Goal: Task Accomplishment & Management: Complete application form

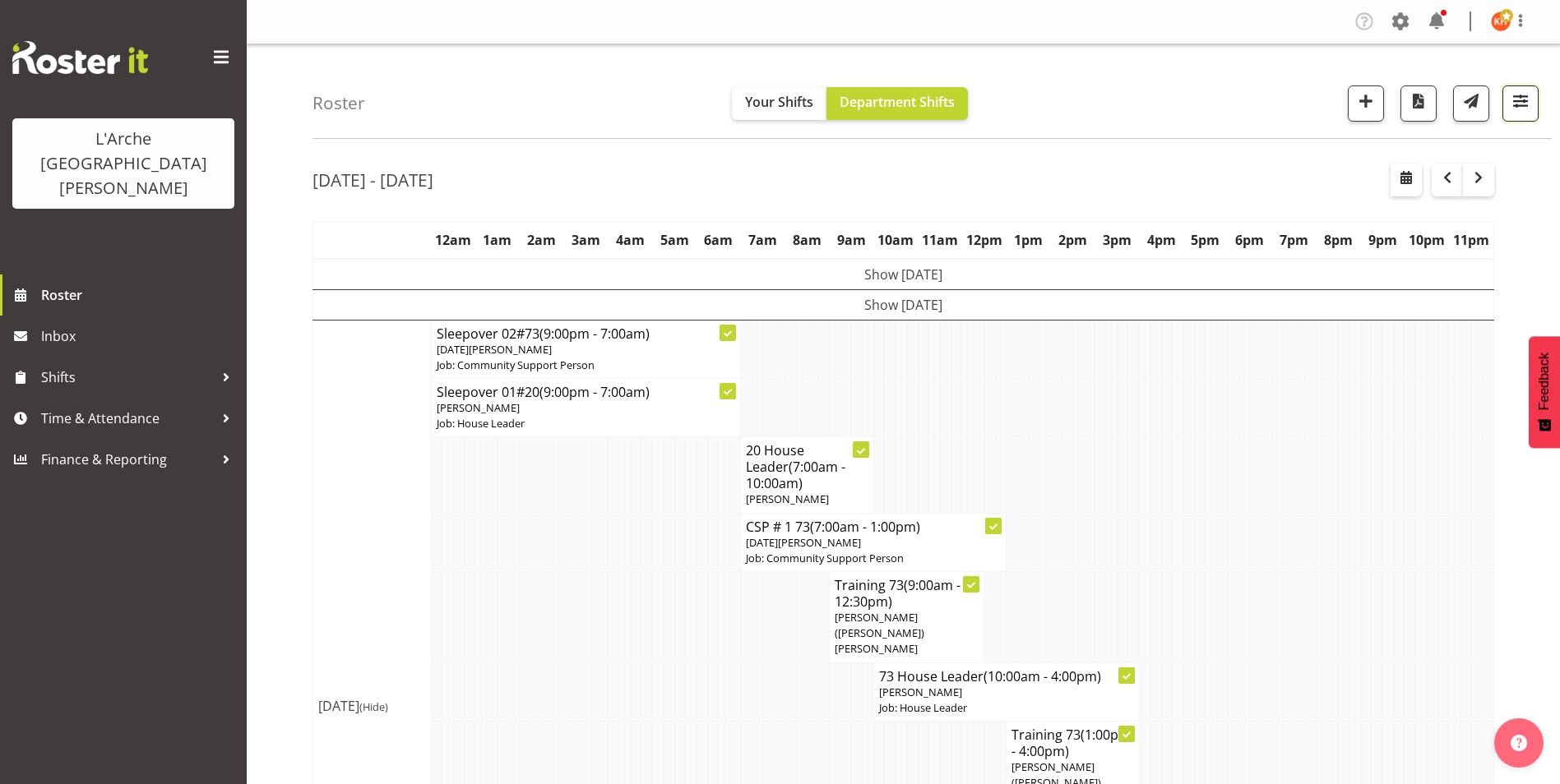
click at [1520, 97] on span "button" at bounding box center [1520, 101] width 21 height 21
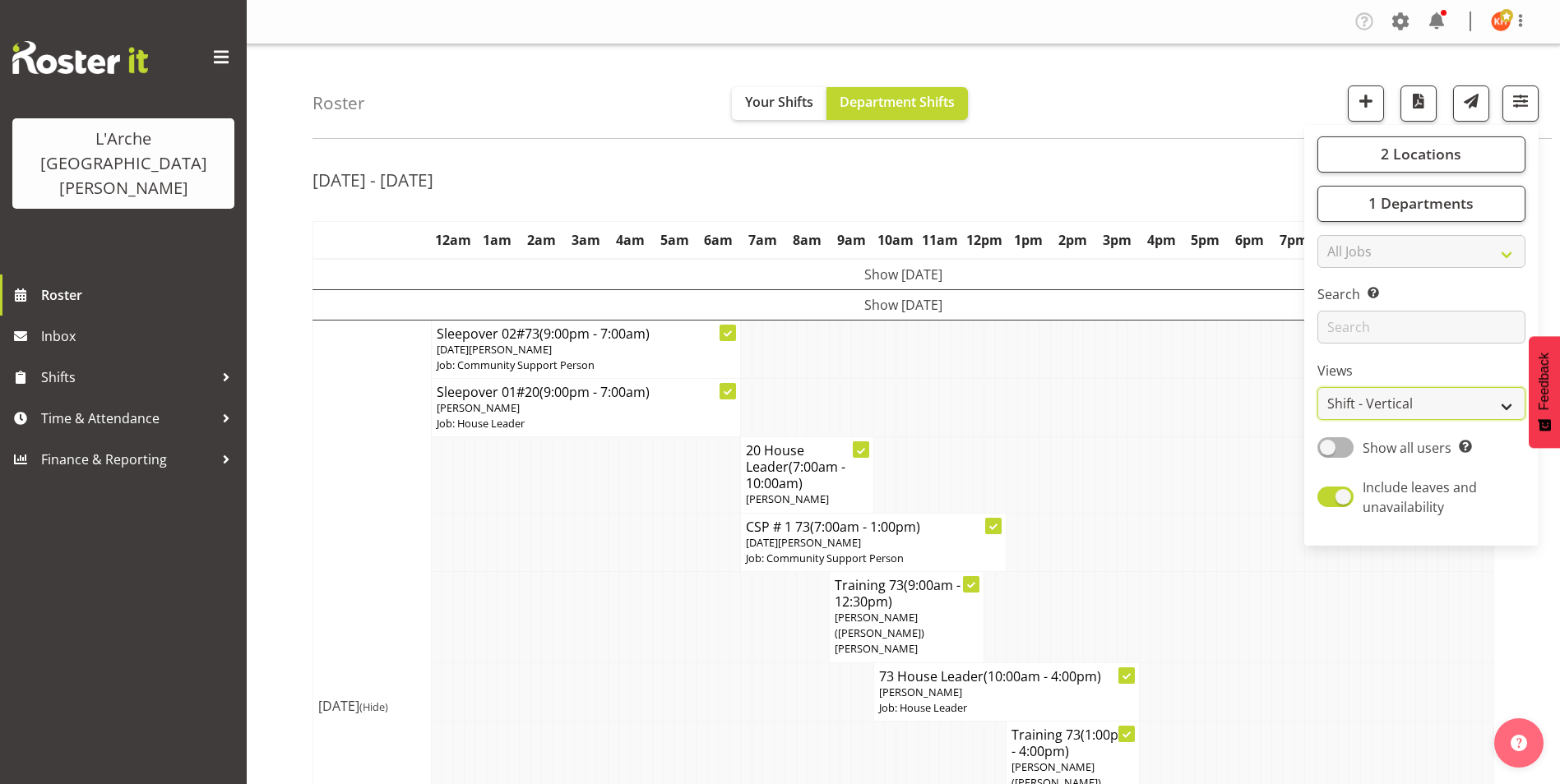
click at [1434, 399] on select "Staff Role Shift - Horizontal Shift - Vertical Staff - Location" at bounding box center [1421, 404] width 208 height 33
select select "staff"
click at [1317, 387] on select "Staff Role Shift - Horizontal Shift - Vertical Staff - Location" at bounding box center [1421, 404] width 208 height 33
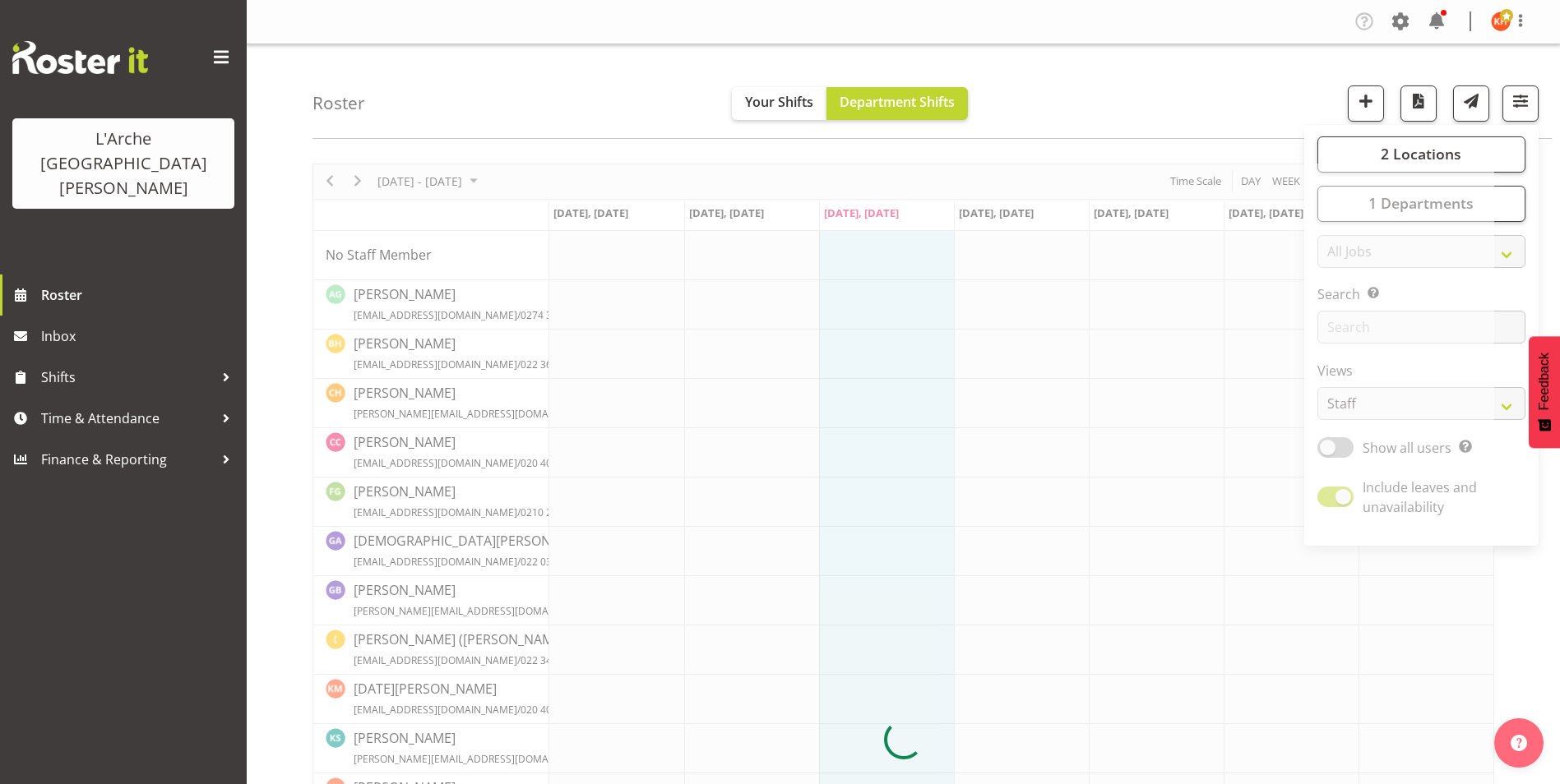
click at [357, 177] on div at bounding box center [903, 739] width 1181 height 1153
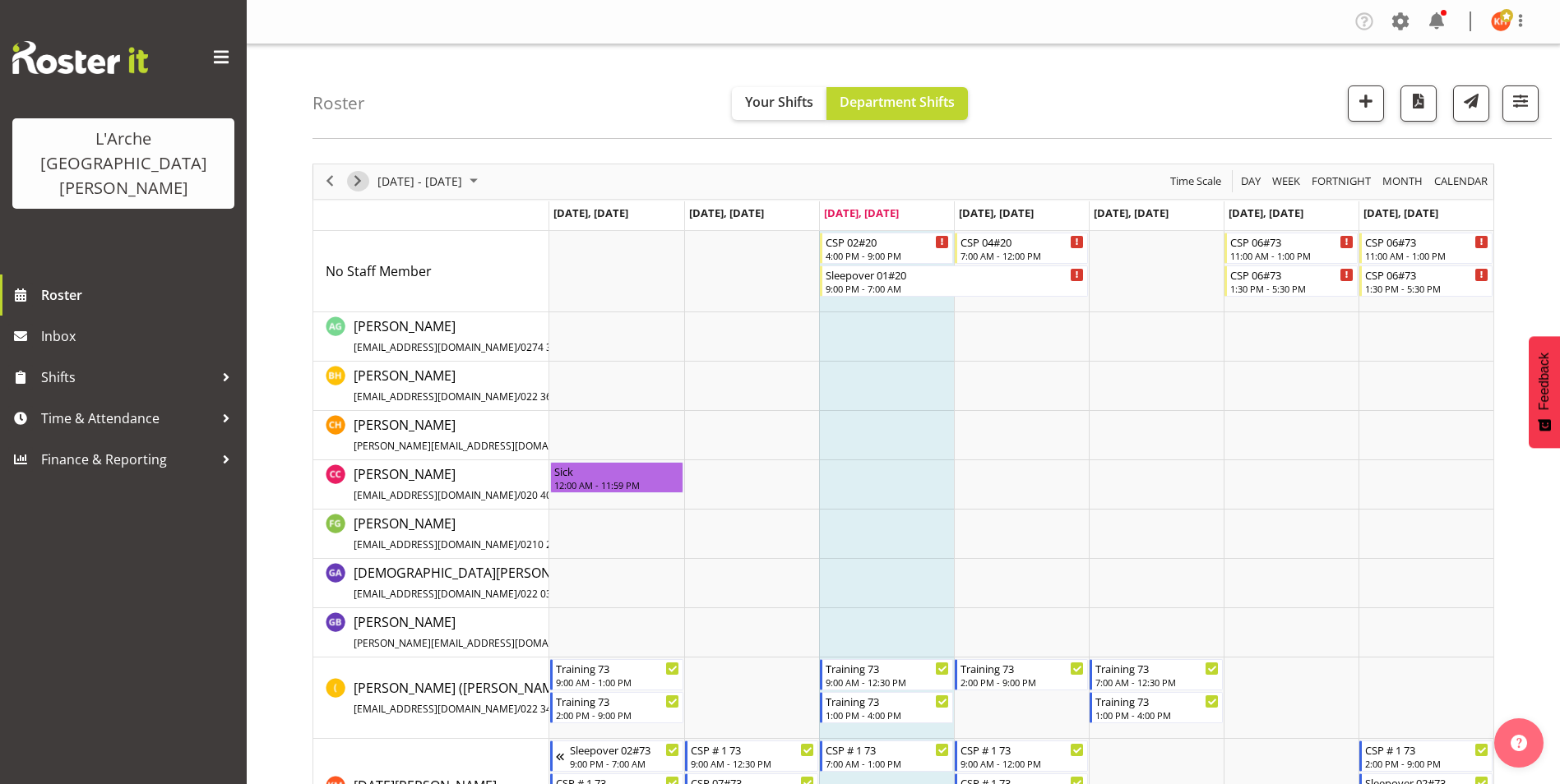
click at [357, 178] on span "Next" at bounding box center [357, 181] width 19 height 20
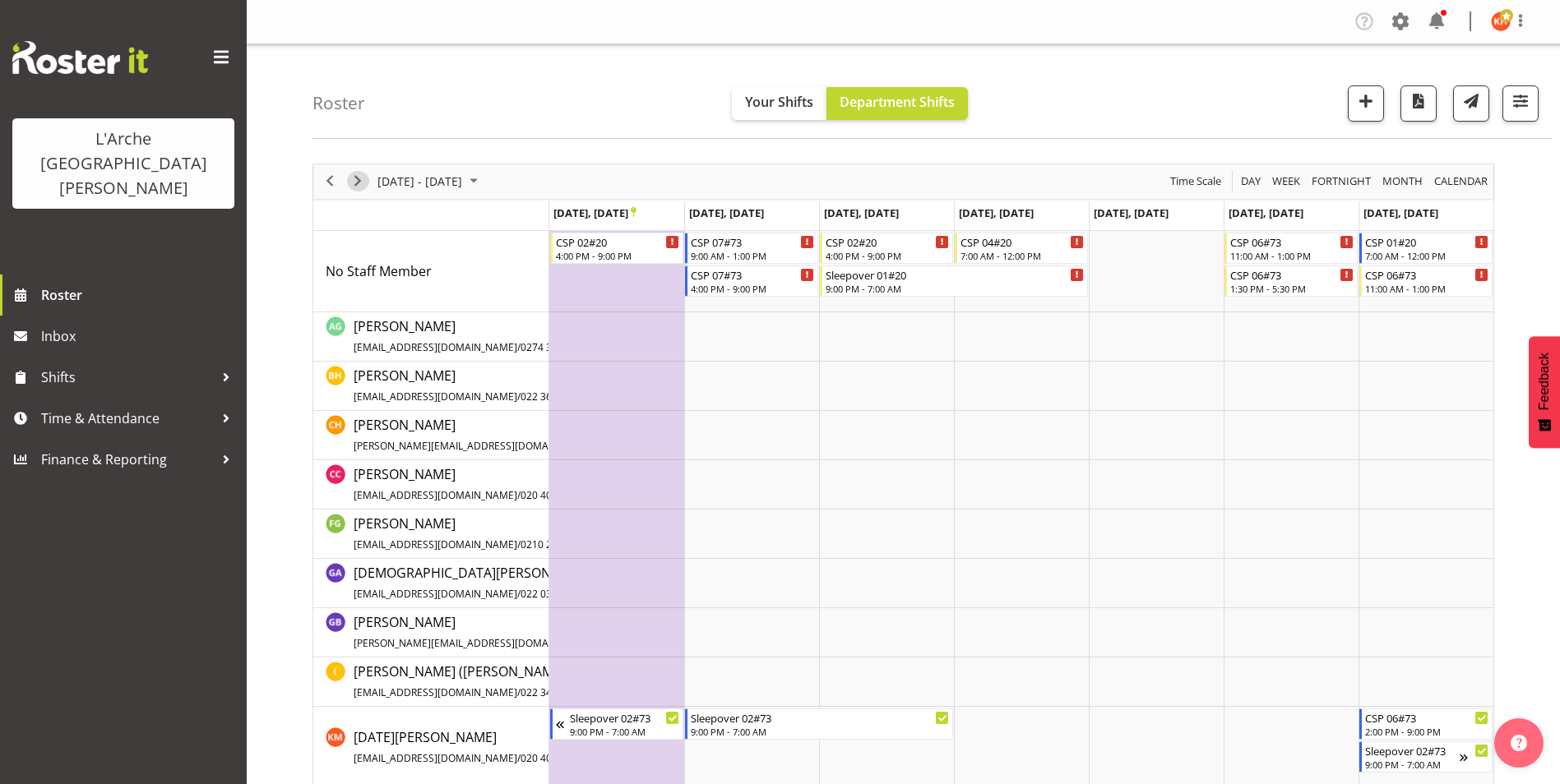
click at [356, 176] on span "Next" at bounding box center [357, 181] width 19 height 20
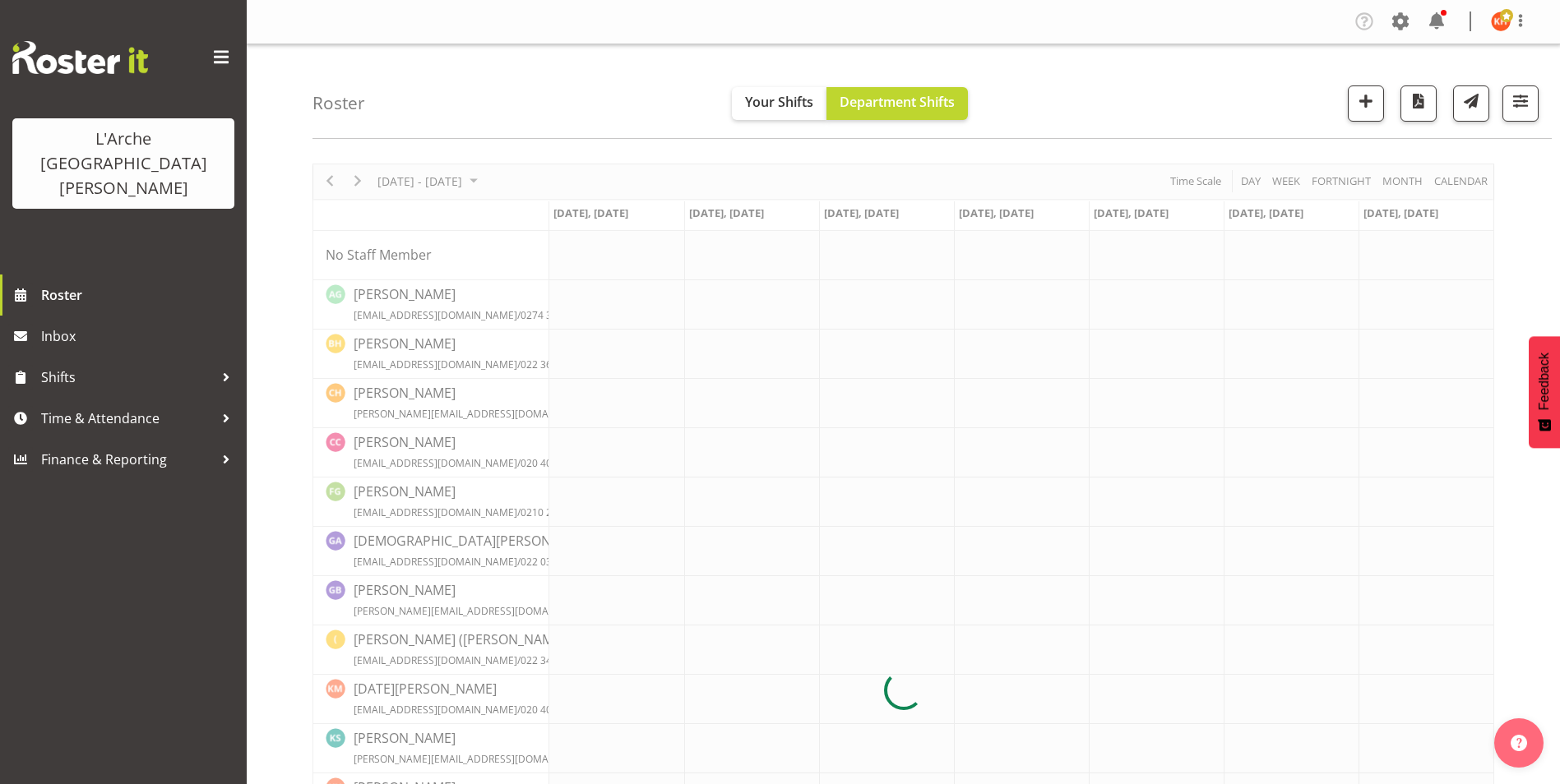
click at [439, 176] on div at bounding box center [903, 690] width 1181 height 1054
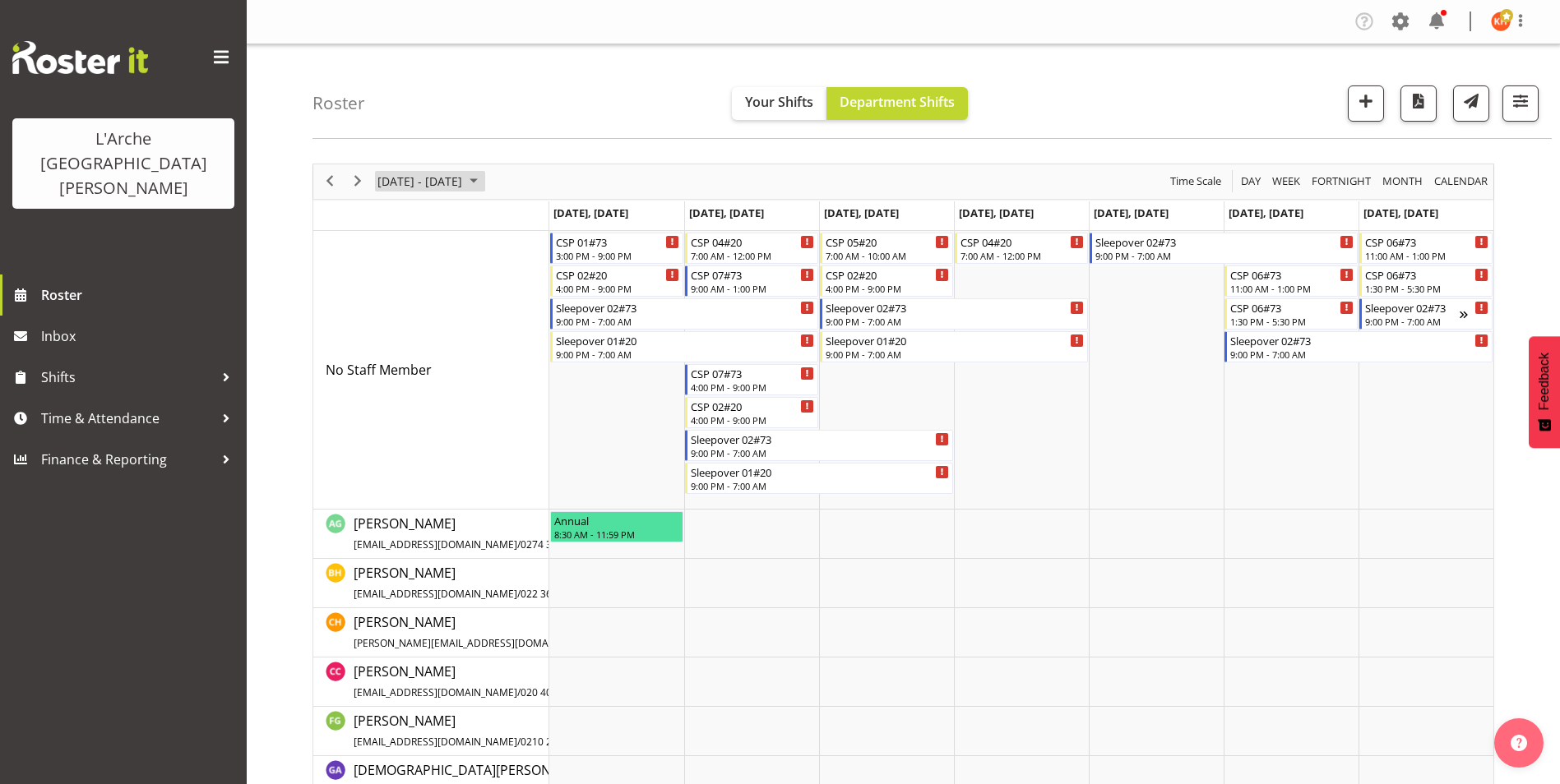
click at [464, 181] on span "[DATE] - [DATE]" at bounding box center [419, 181] width 88 height 20
click at [397, 357] on span "20" at bounding box center [394, 363] width 24 height 24
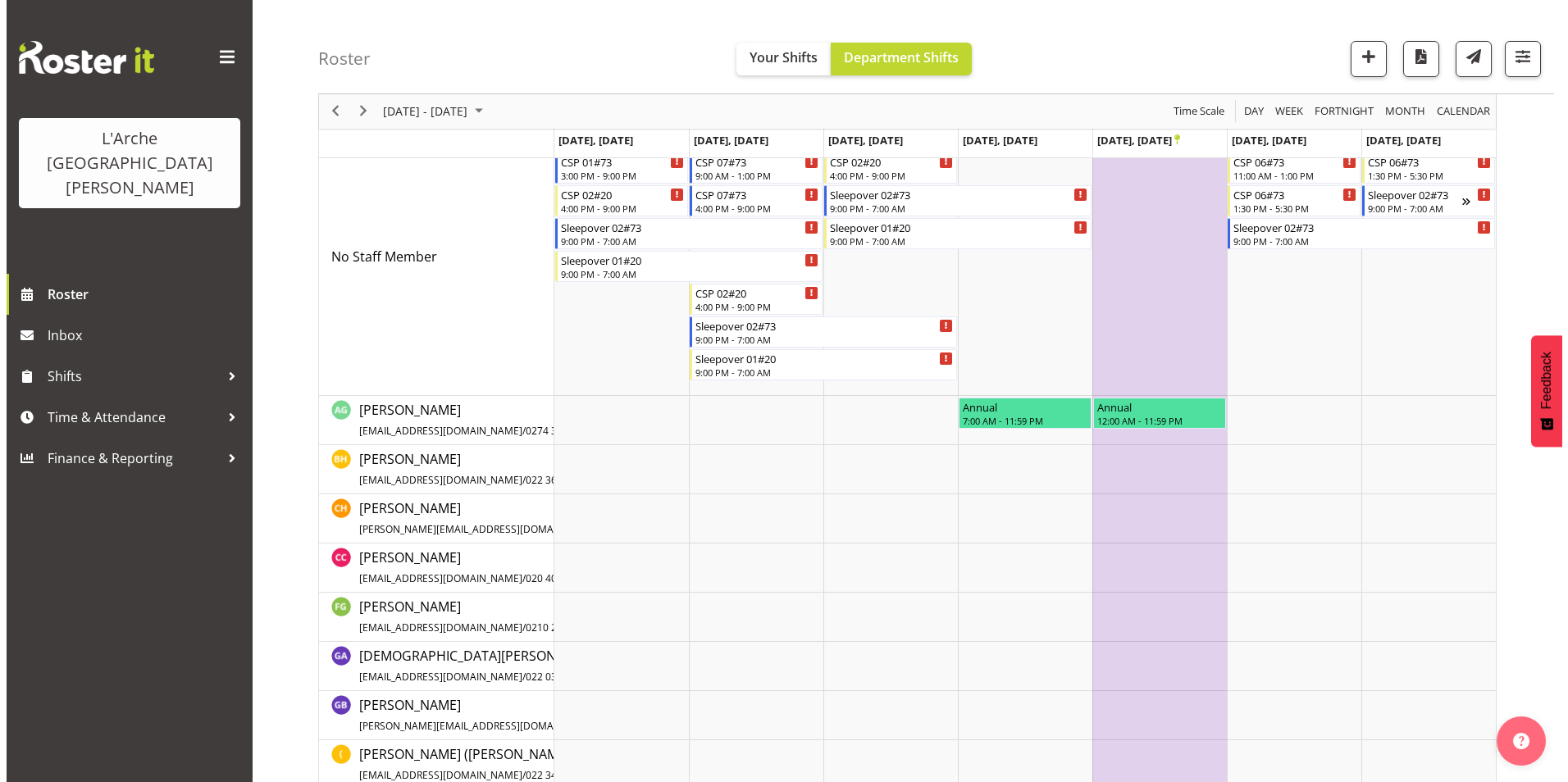
scroll to position [410, 0]
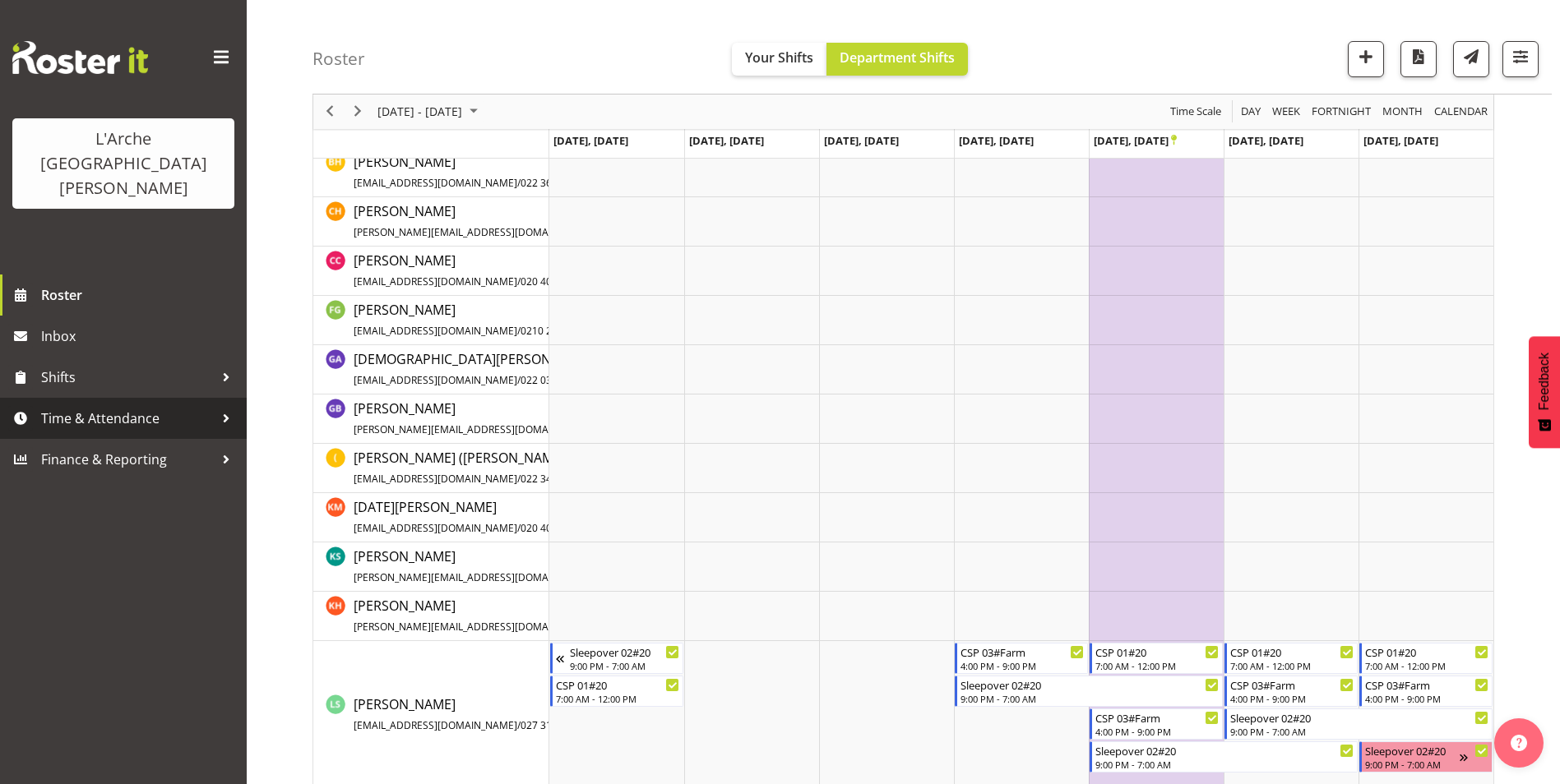
click at [74, 406] on span "Time & Attendance" at bounding box center [127, 417] width 172 height 24
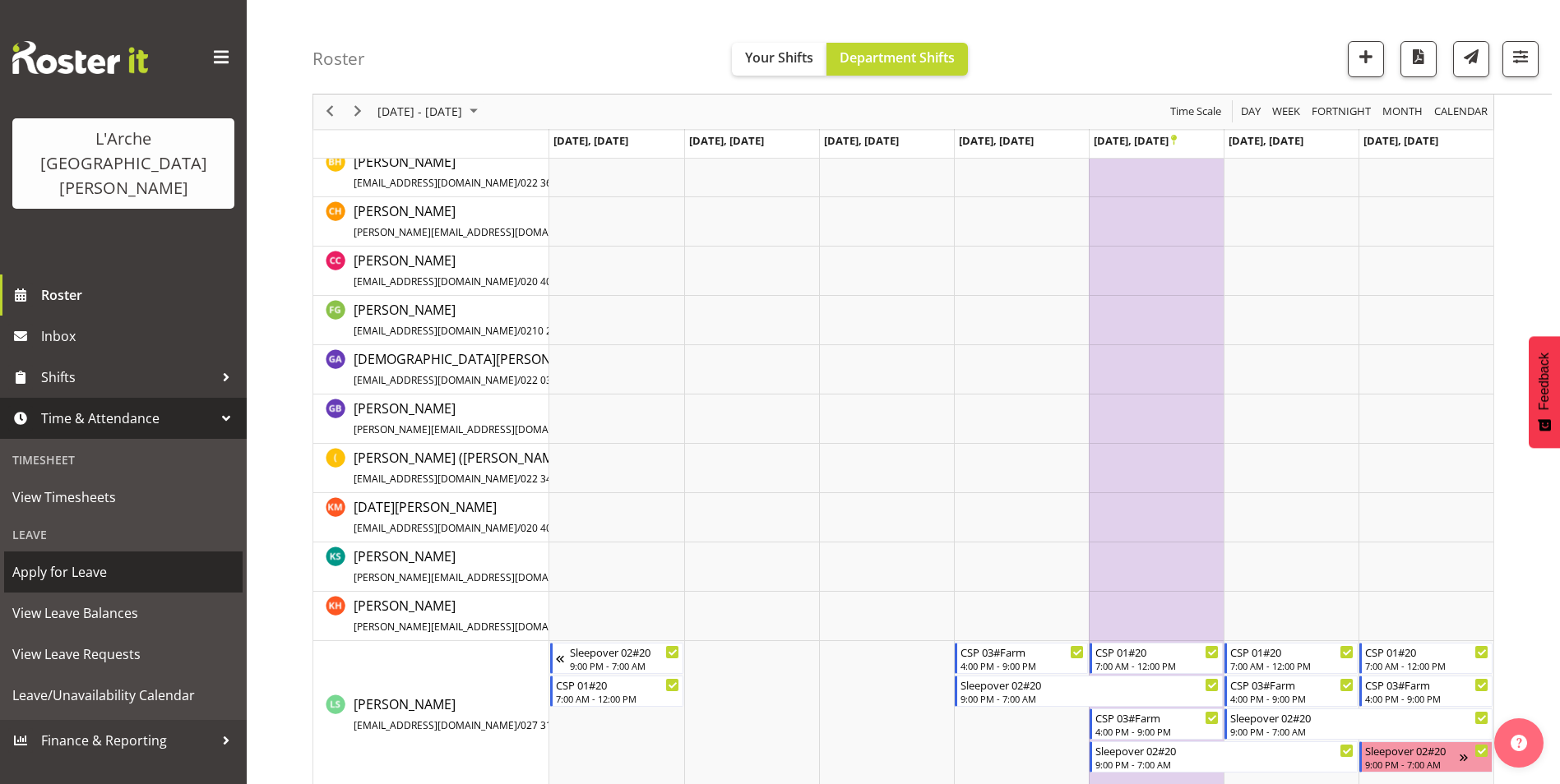
click at [63, 559] on span "Apply for Leave" at bounding box center [123, 571] width 222 height 24
click at [619, 615] on td "Timeline Week of October 20, 2025" at bounding box center [616, 616] width 135 height 49
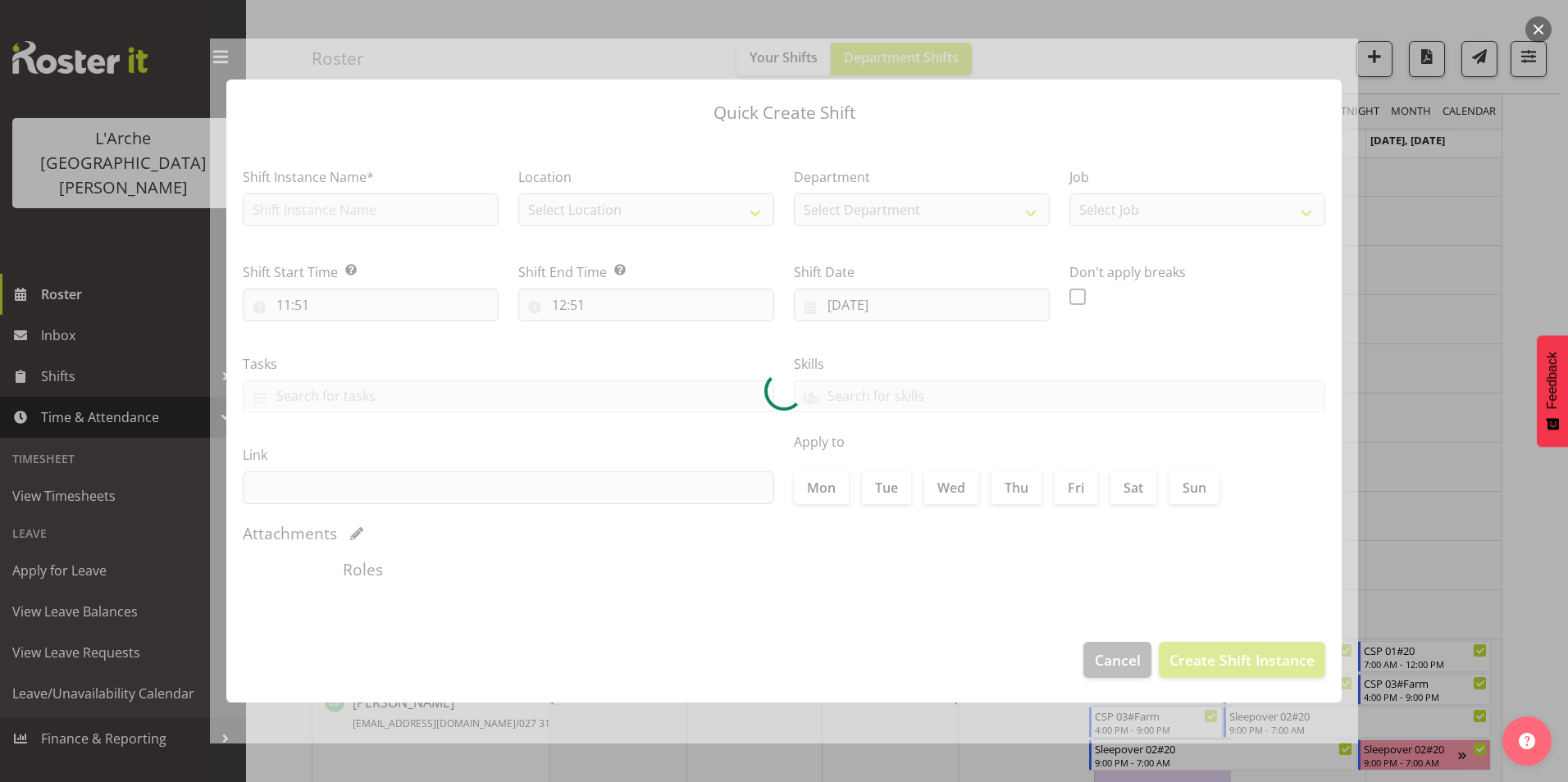
type input "[DATE]"
checkbox input "true"
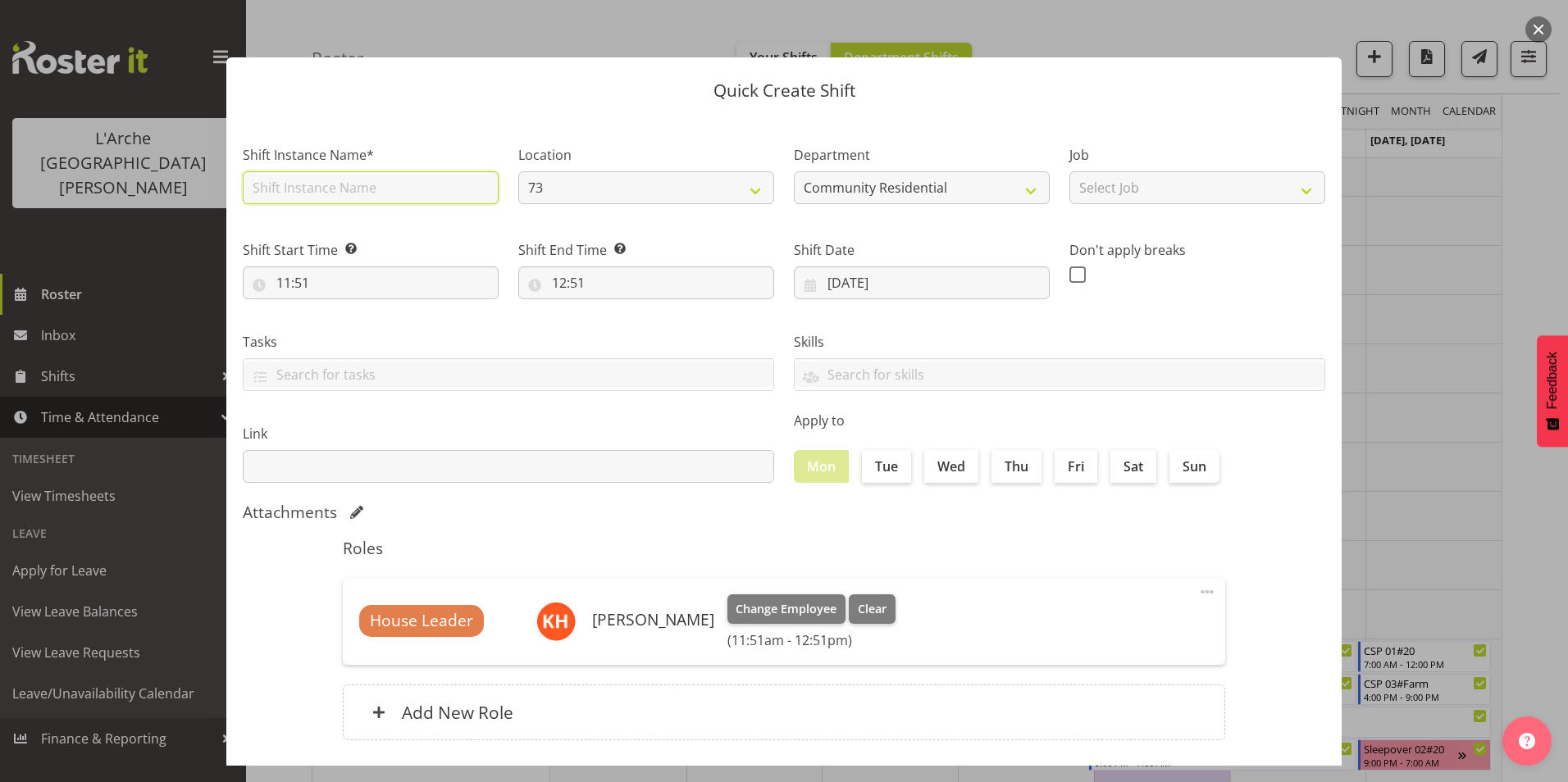
click at [336, 182] on input "text" at bounding box center [370, 187] width 256 height 33
type input "73 Audit"
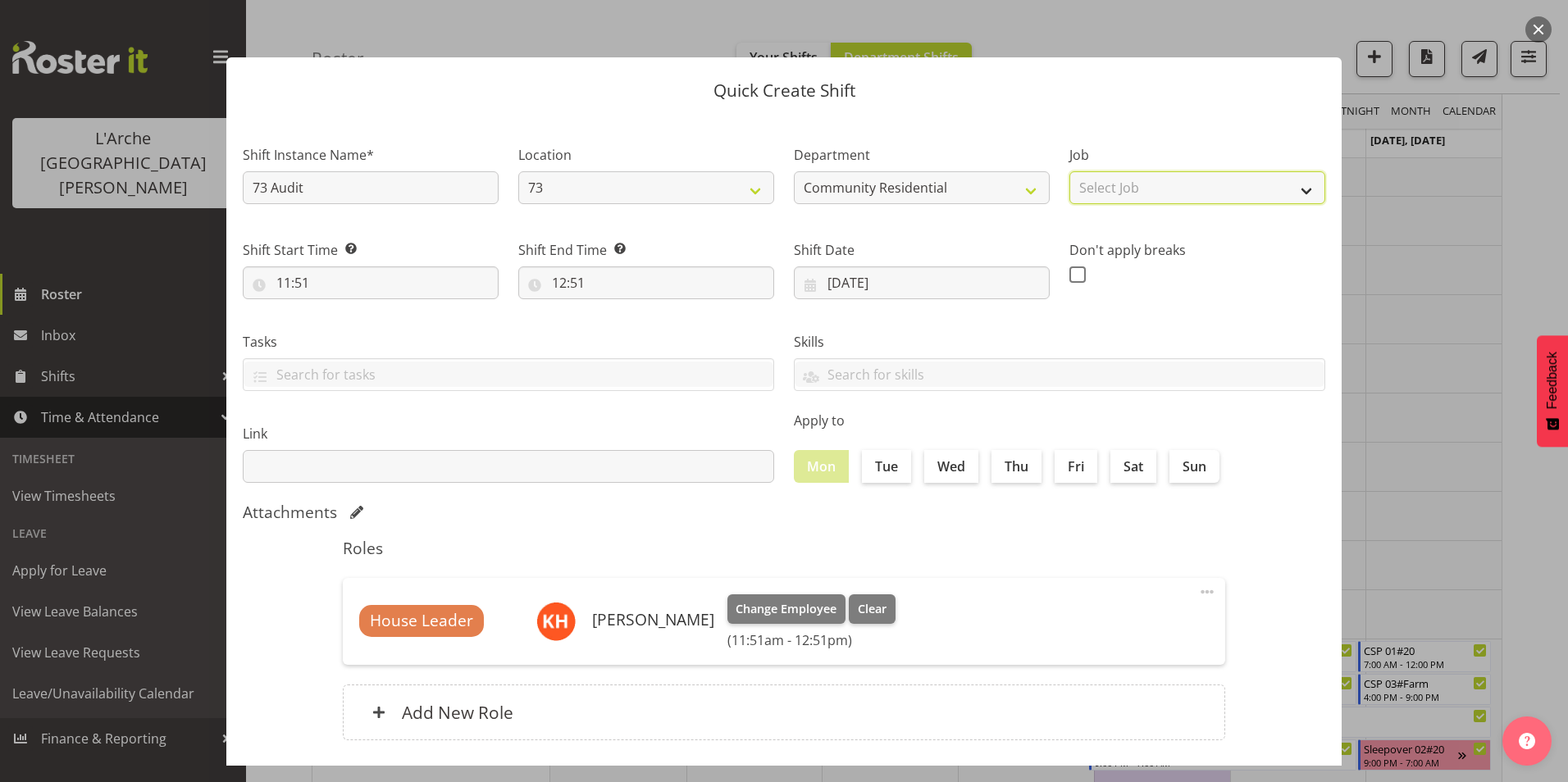
click at [1261, 182] on select "Select Job Accounts Admin Art Coordinator Community Leader Community Support Pe…" at bounding box center [1196, 187] width 256 height 33
select select "1"
click at [1069, 171] on select "Select Job Accounts Admin Art Coordinator Community Leader Community Support Pe…" at bounding box center [1196, 187] width 256 height 33
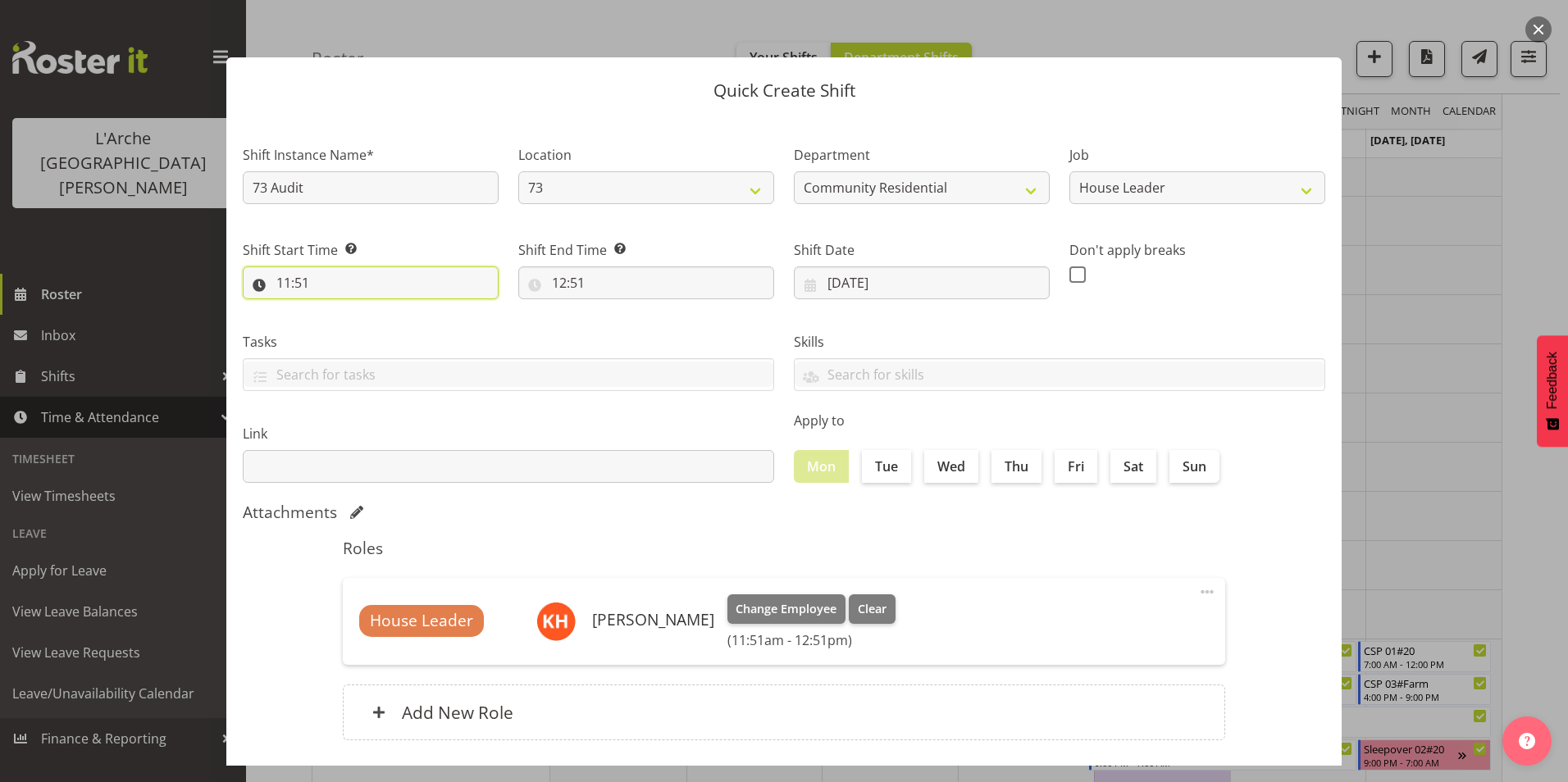
click at [291, 278] on input "11:51" at bounding box center [370, 283] width 256 height 33
click at [352, 327] on select "00 01 02 03 04 05 06 07 08 09 10 11 12 13 14 15 16 17 18 19 20 21 22 23" at bounding box center [354, 325] width 37 height 33
select select "9"
click at [336, 309] on select "00 01 02 03 04 05 06 07 08 09 10 11 12 13 14 15 16 17 18 19 20 21 22 23" at bounding box center [354, 325] width 37 height 33
type input "09:51"
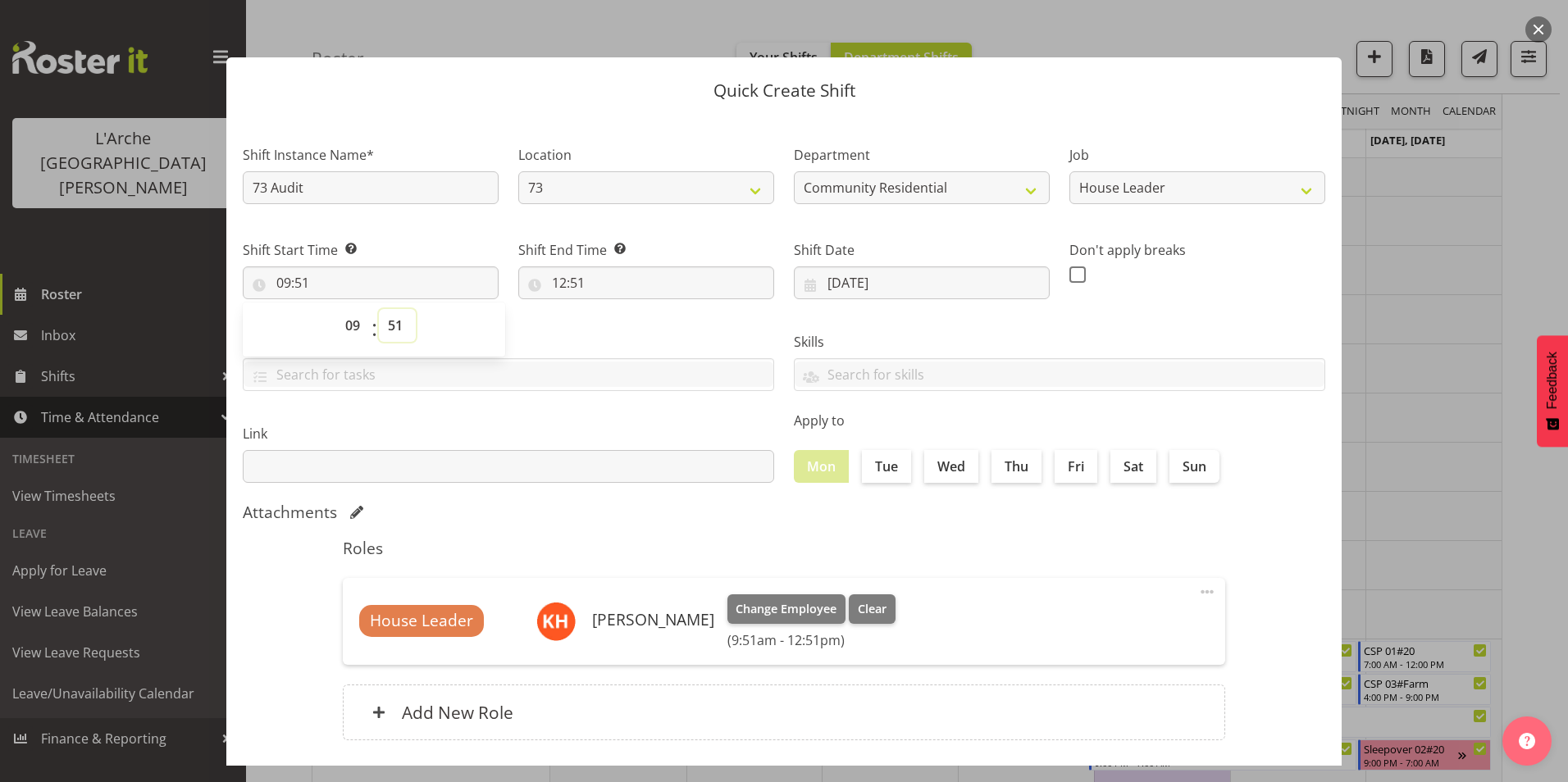
click at [395, 323] on select "00 01 02 03 04 05 06 07 08 09 10 11 12 13 14 15 16 17 18 19 20 21 22 23 24 25 2…" at bounding box center [397, 325] width 37 height 33
select select "30"
click at [378, 309] on select "00 01 02 03 04 05 06 07 08 09 10 11 12 13 14 15 16 17 18 19 20 21 22 23 24 25 2…" at bounding box center [397, 325] width 37 height 33
type input "09:30"
click at [555, 283] on input "12:51" at bounding box center [646, 283] width 256 height 33
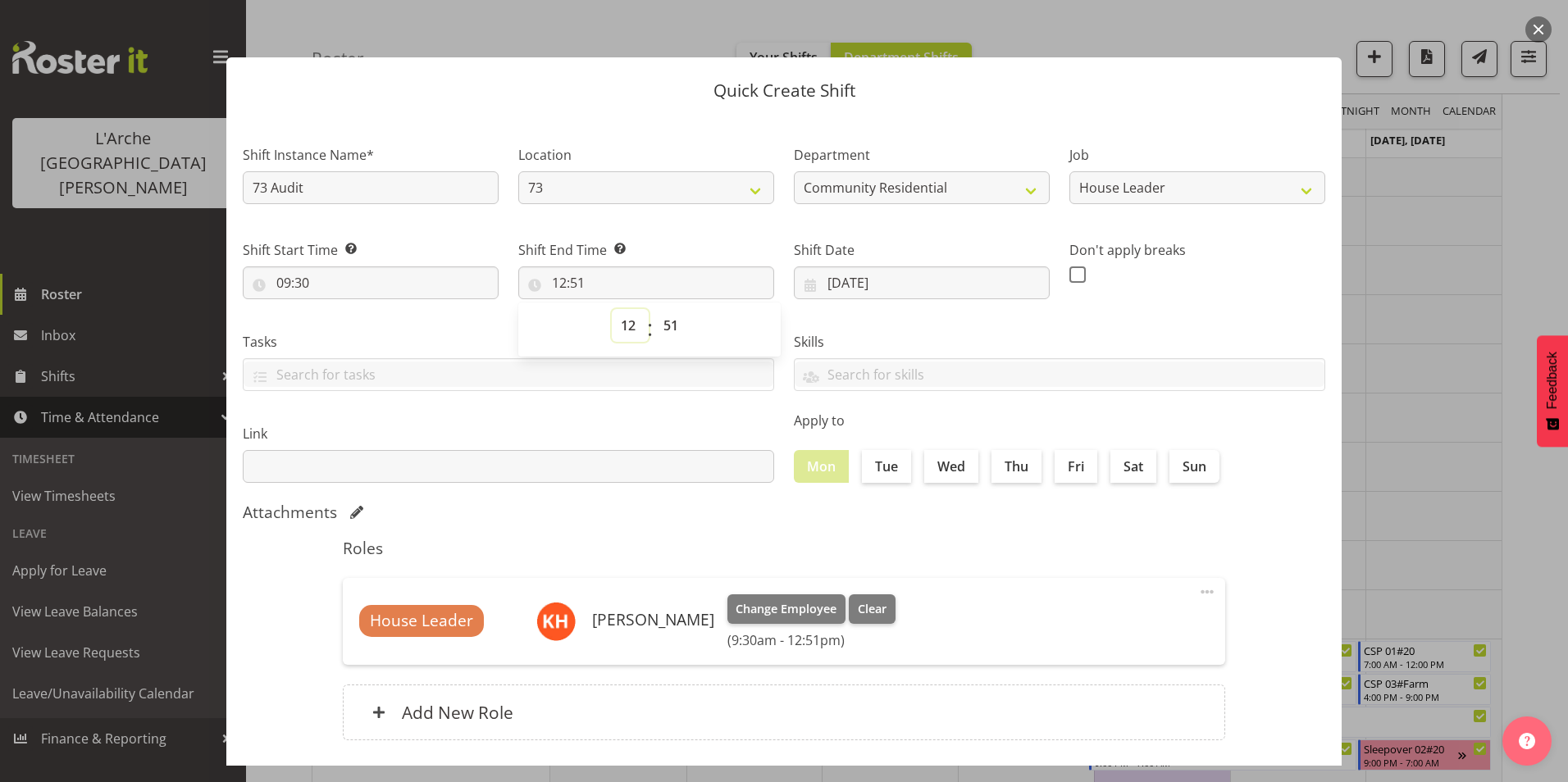
click at [626, 324] on select "00 01 02 03 04 05 06 07 08 09 10 11 12 13 14 15 16 17 18 19 20 21 22 23" at bounding box center [630, 325] width 37 height 33
select select "17"
click at [611, 309] on select "00 01 02 03 04 05 06 07 08 09 10 11 12 13 14 15 16 17 18 19 20 21 22 23" at bounding box center [630, 325] width 37 height 33
type input "17:51"
click at [671, 323] on select "00 01 02 03 04 05 06 07 08 09 10 11 12 13 14 15 16 17 18 19 20 21 22 23 24 25 2…" at bounding box center [673, 325] width 37 height 33
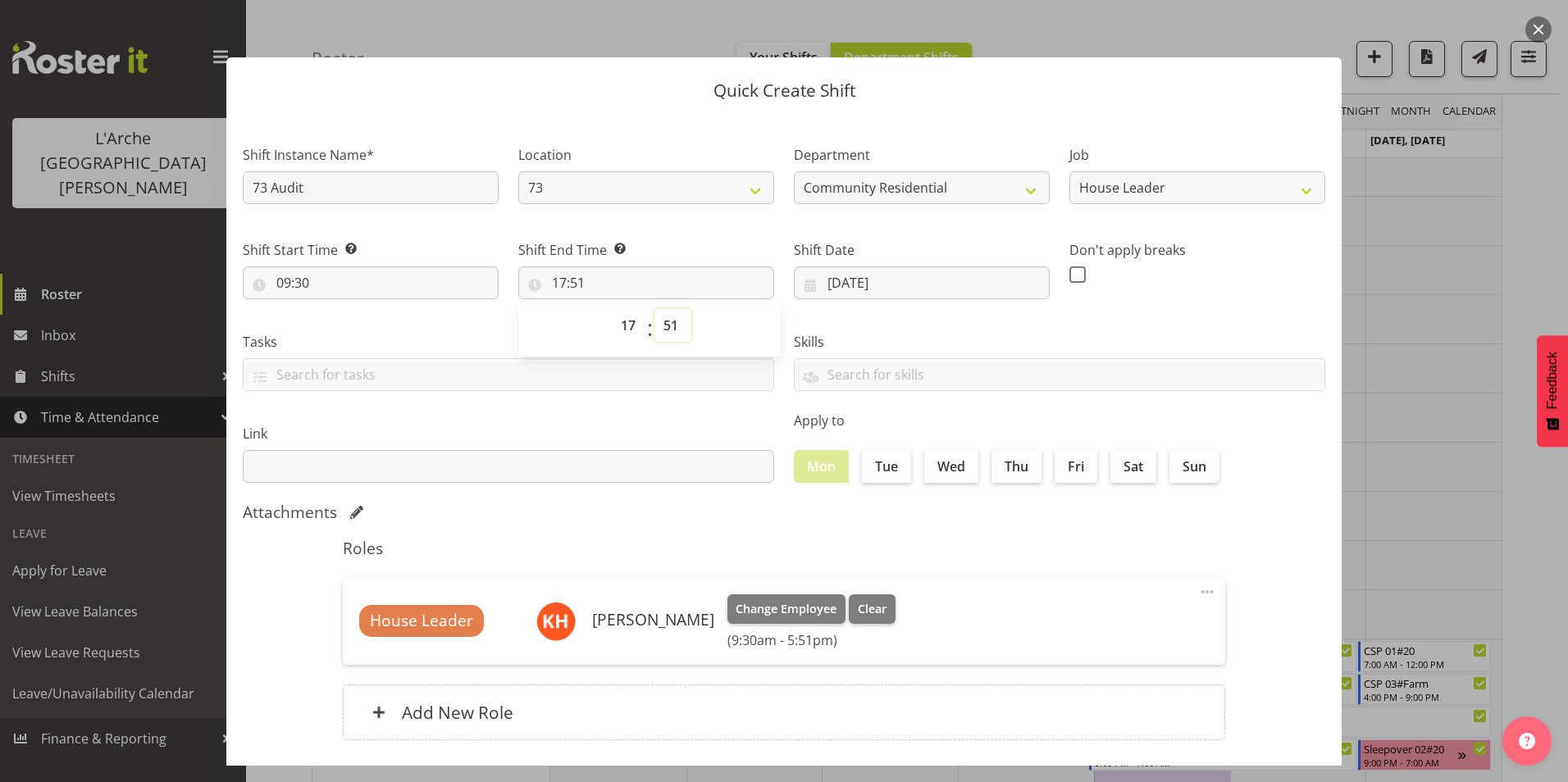
select select "0"
click at [655, 309] on select "00 01 02 03 04 05 06 07 08 09 10 11 12 13 14 15 16 17 18 19 20 21 22 23 24 25 2…" at bounding box center [673, 325] width 37 height 33
type input "17:00"
click at [1069, 274] on span at bounding box center [1077, 274] width 16 height 16
click at [1069, 274] on input "checkbox" at bounding box center [1074, 274] width 11 height 11
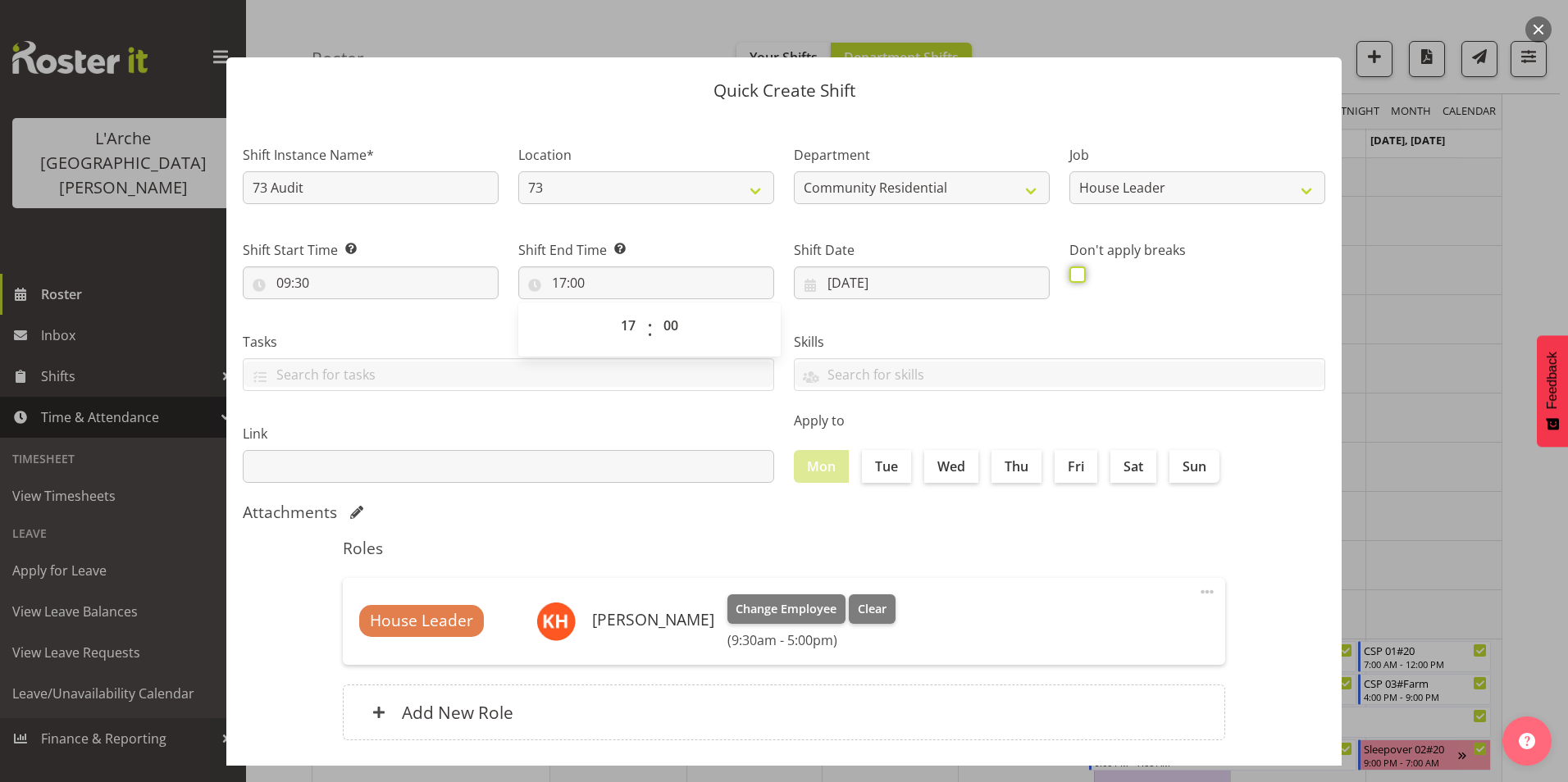
checkbox input "true"
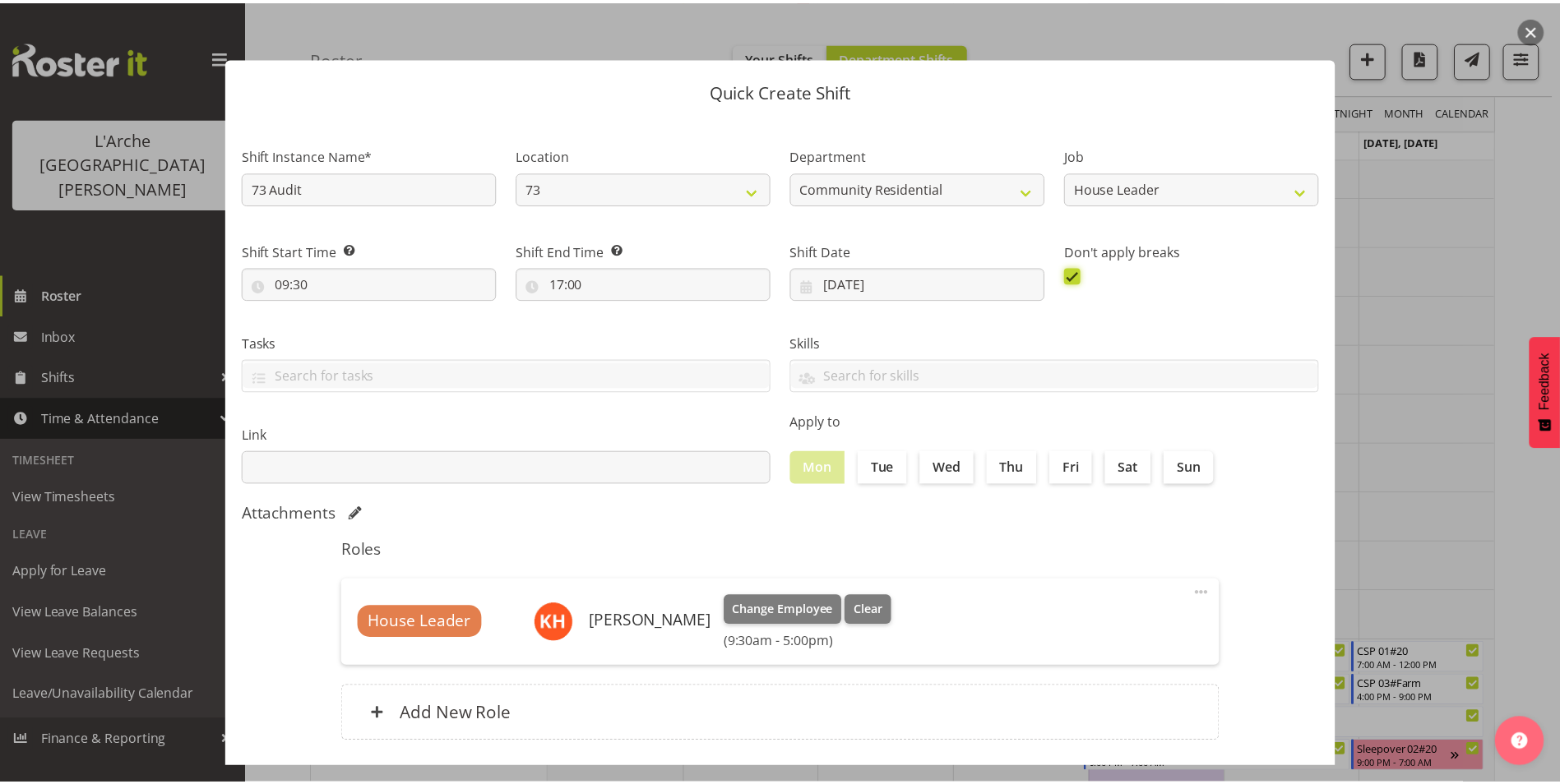
scroll to position [88, 0]
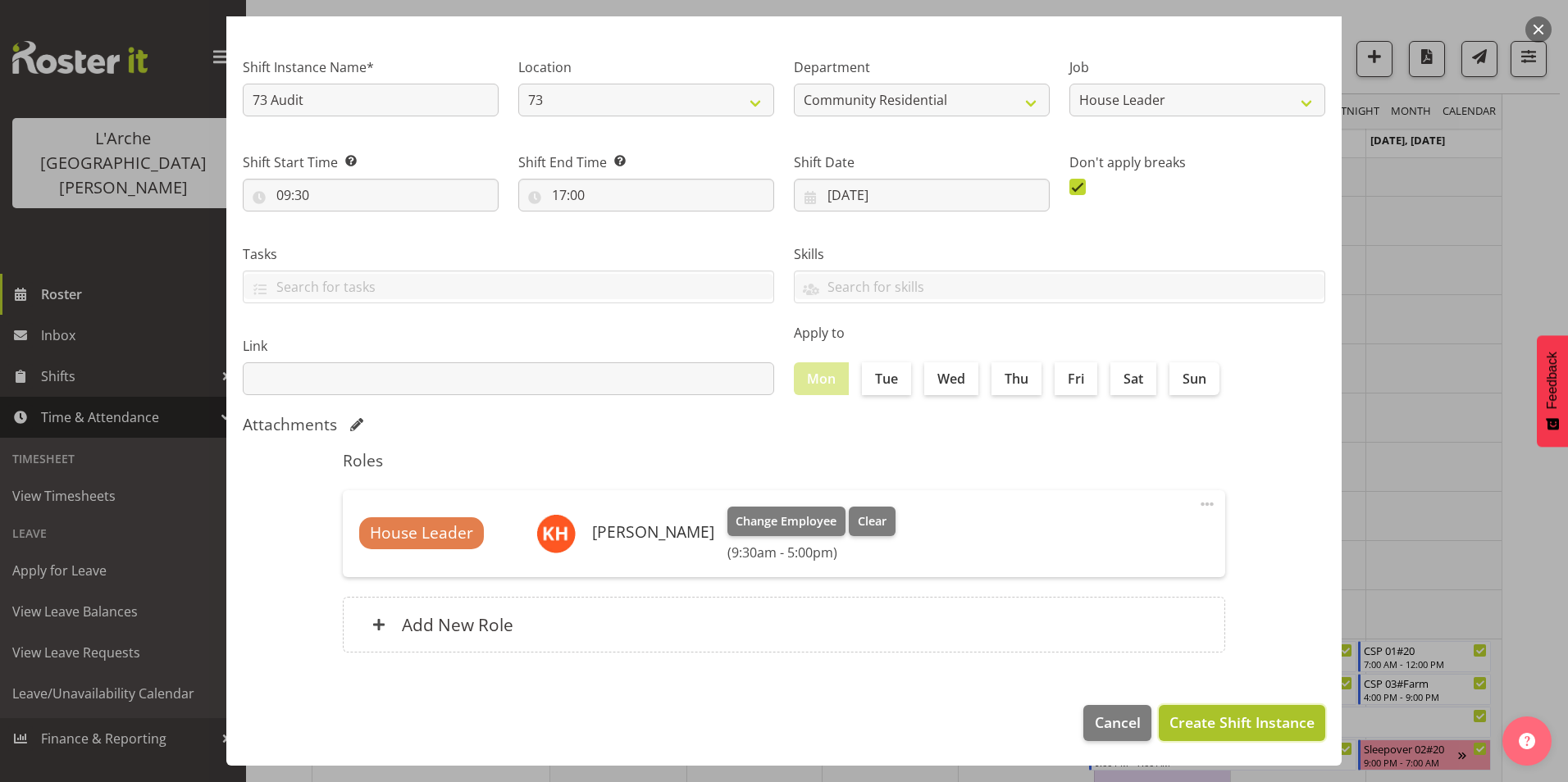
click at [1196, 718] on span "Create Shift Instance" at bounding box center [1242, 722] width 145 height 21
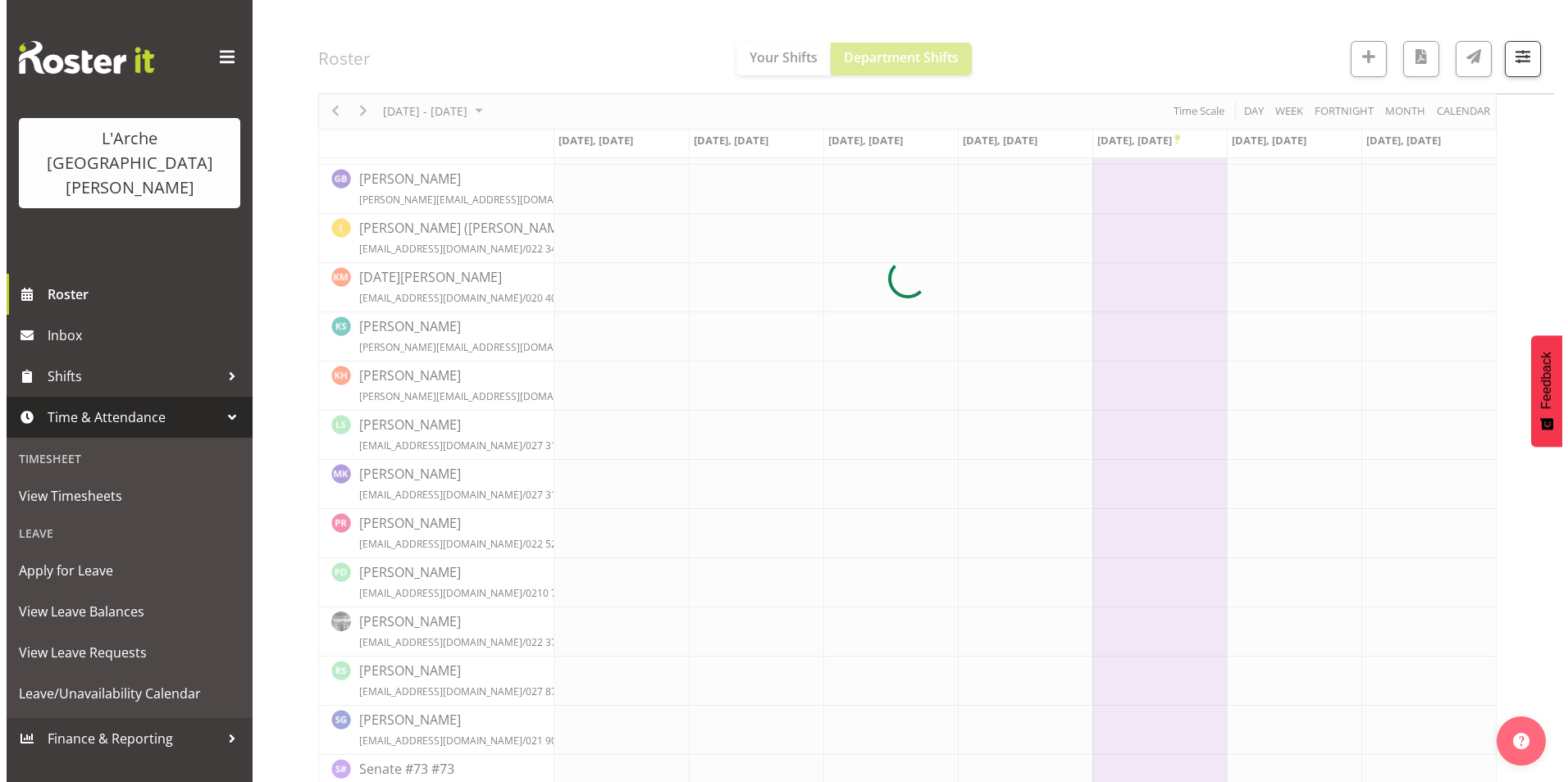
scroll to position [638, 0]
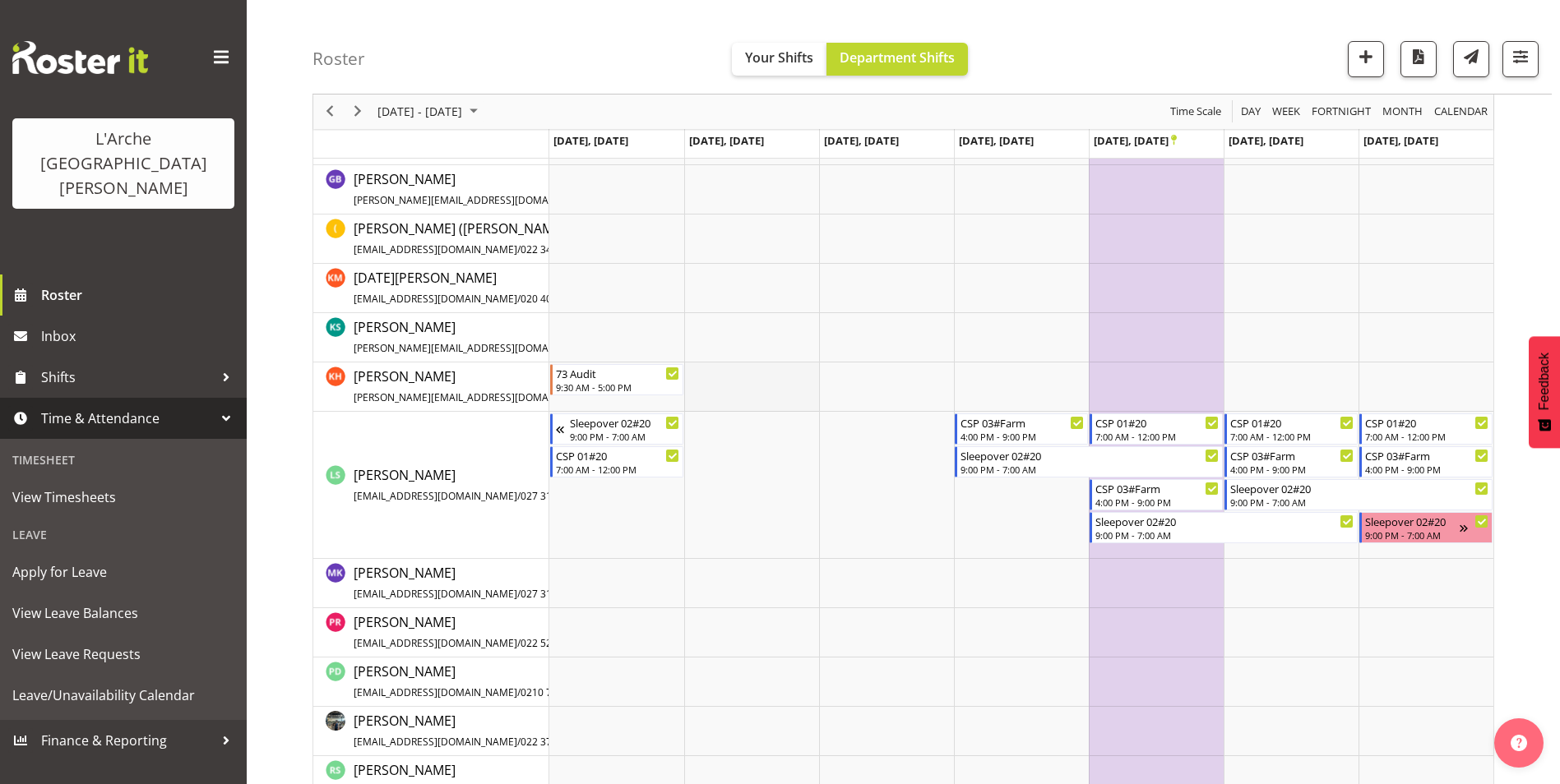
click at [736, 380] on td "Timeline Week of October 20, 2025" at bounding box center [750, 386] width 135 height 49
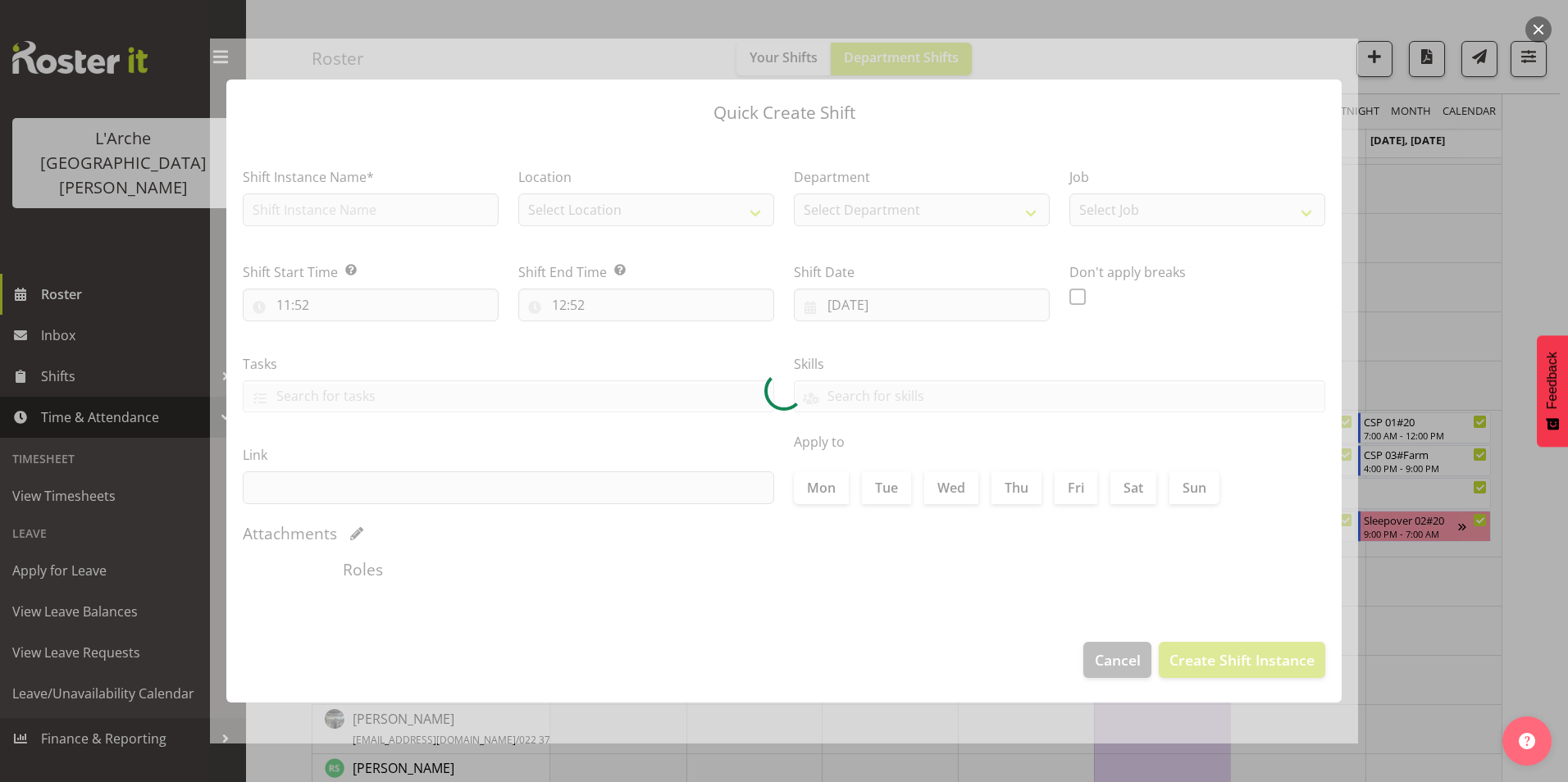
type input "[DATE]"
checkbox input "true"
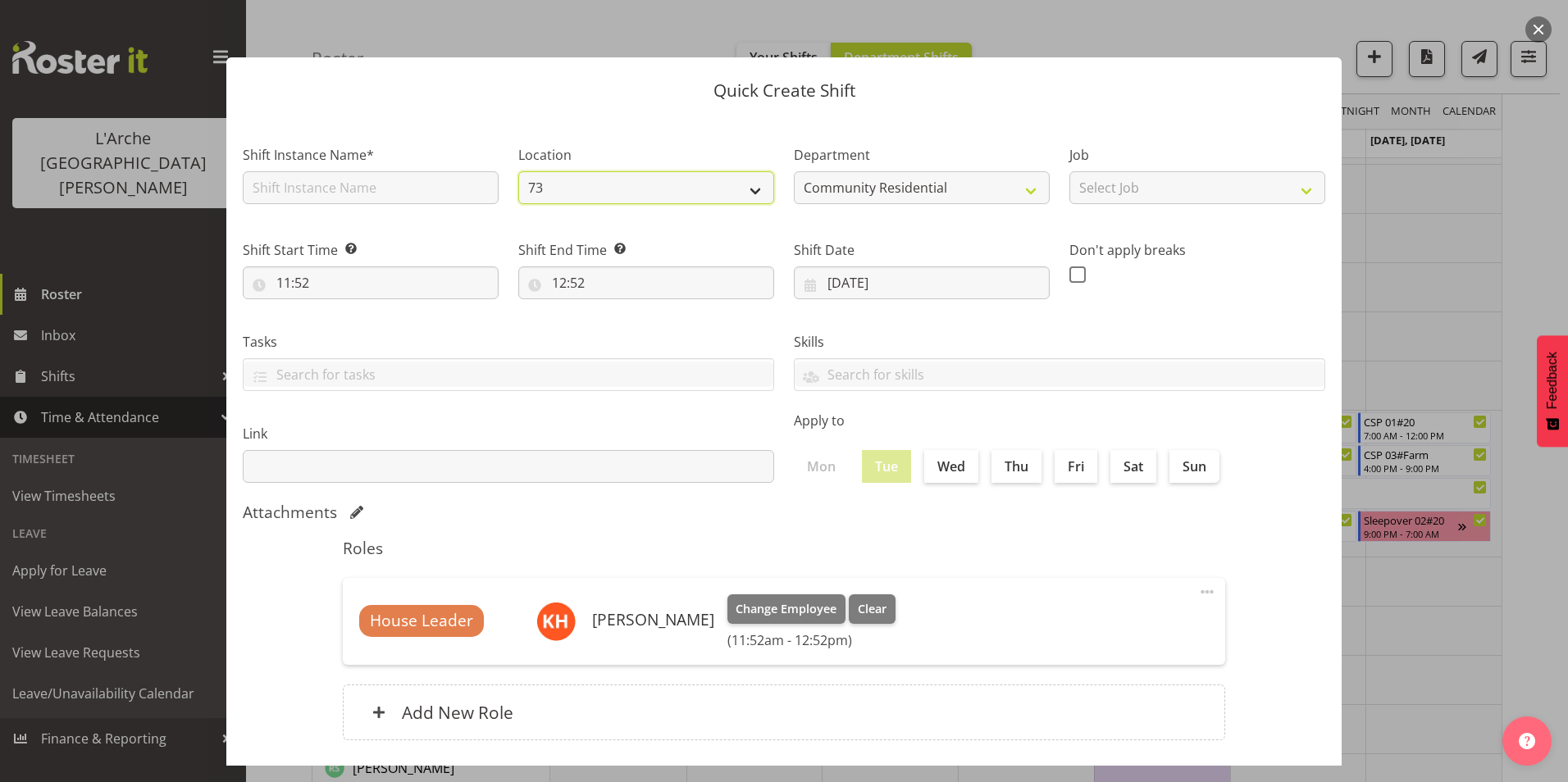
click at [595, 181] on select "73 20" at bounding box center [646, 187] width 256 height 33
select select "19"
click at [518, 171] on select "73 20" at bounding box center [646, 187] width 256 height 33
click at [355, 191] on input "text" at bounding box center [370, 187] width 256 height 33
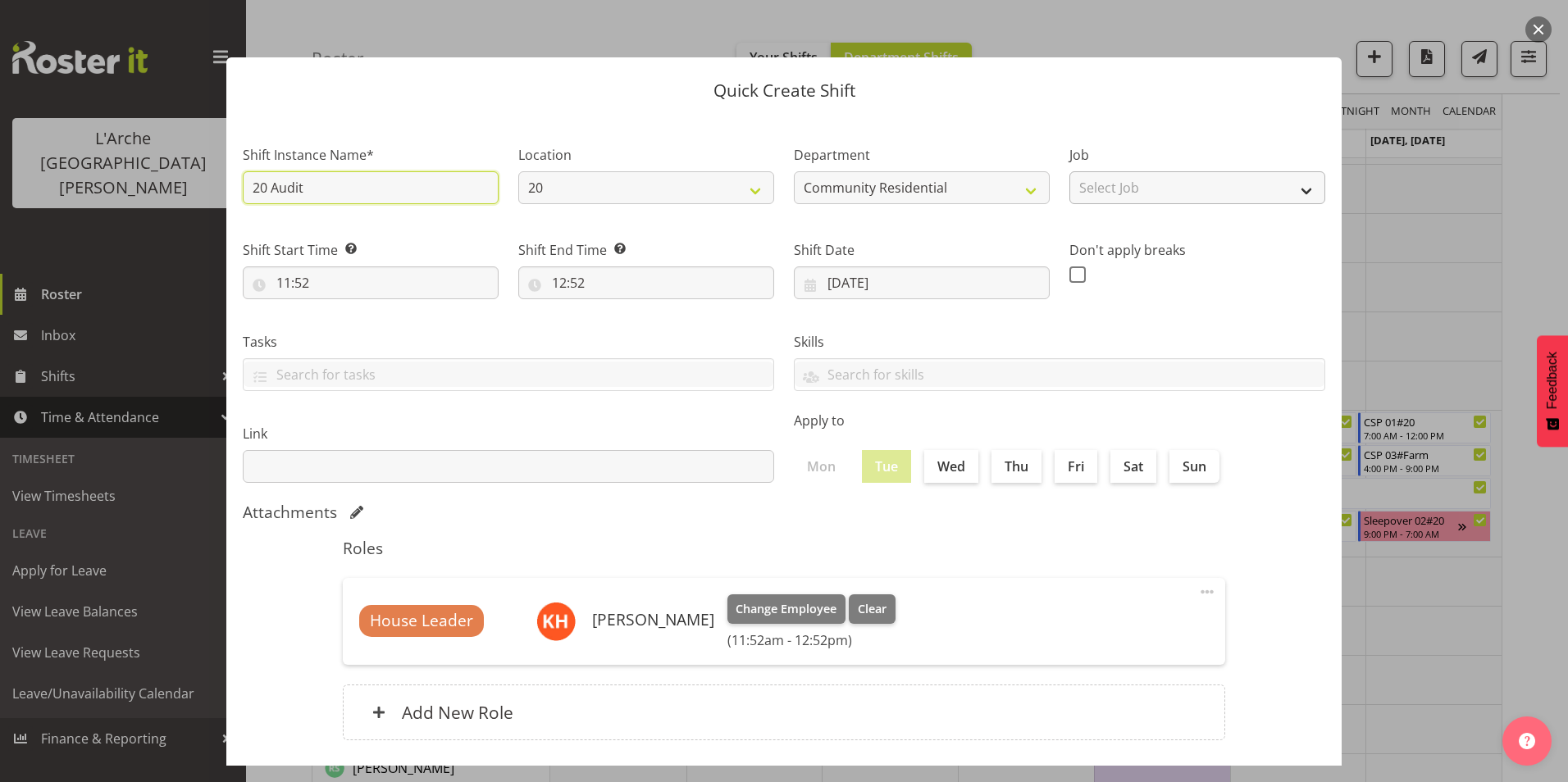
type input "20 Audit"
click at [1173, 182] on select "Select Job Accounts Admin Art Coordinator Community Leader Community Support Pe…" at bounding box center [1196, 187] width 256 height 33
select select "1"
click at [1069, 171] on select "Select Job Accounts Admin Art Coordinator Community Leader Community Support Pe…" at bounding box center [1196, 187] width 256 height 33
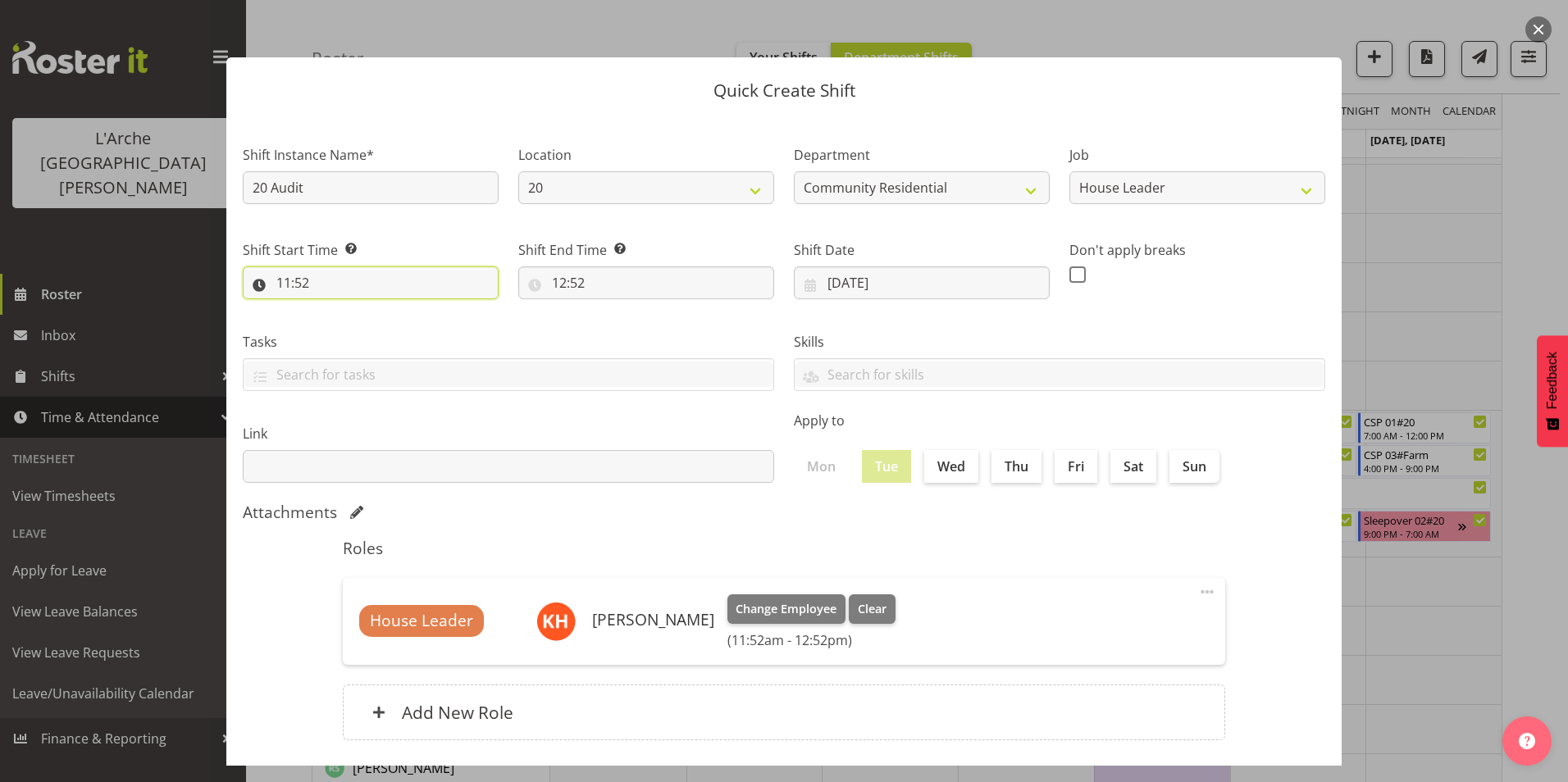
click at [288, 283] on input "11:52" at bounding box center [370, 283] width 256 height 33
click at [354, 329] on select "00 01 02 03 04 05 06 07 08 09 10 11 12 13 14 15 16 17 18 19 20 21 22 23" at bounding box center [354, 325] width 37 height 33
select select "9"
click at [336, 309] on select "00 01 02 03 04 05 06 07 08 09 10 11 12 13 14 15 16 17 18 19 20 21 22 23" at bounding box center [354, 325] width 37 height 33
type input "09:52"
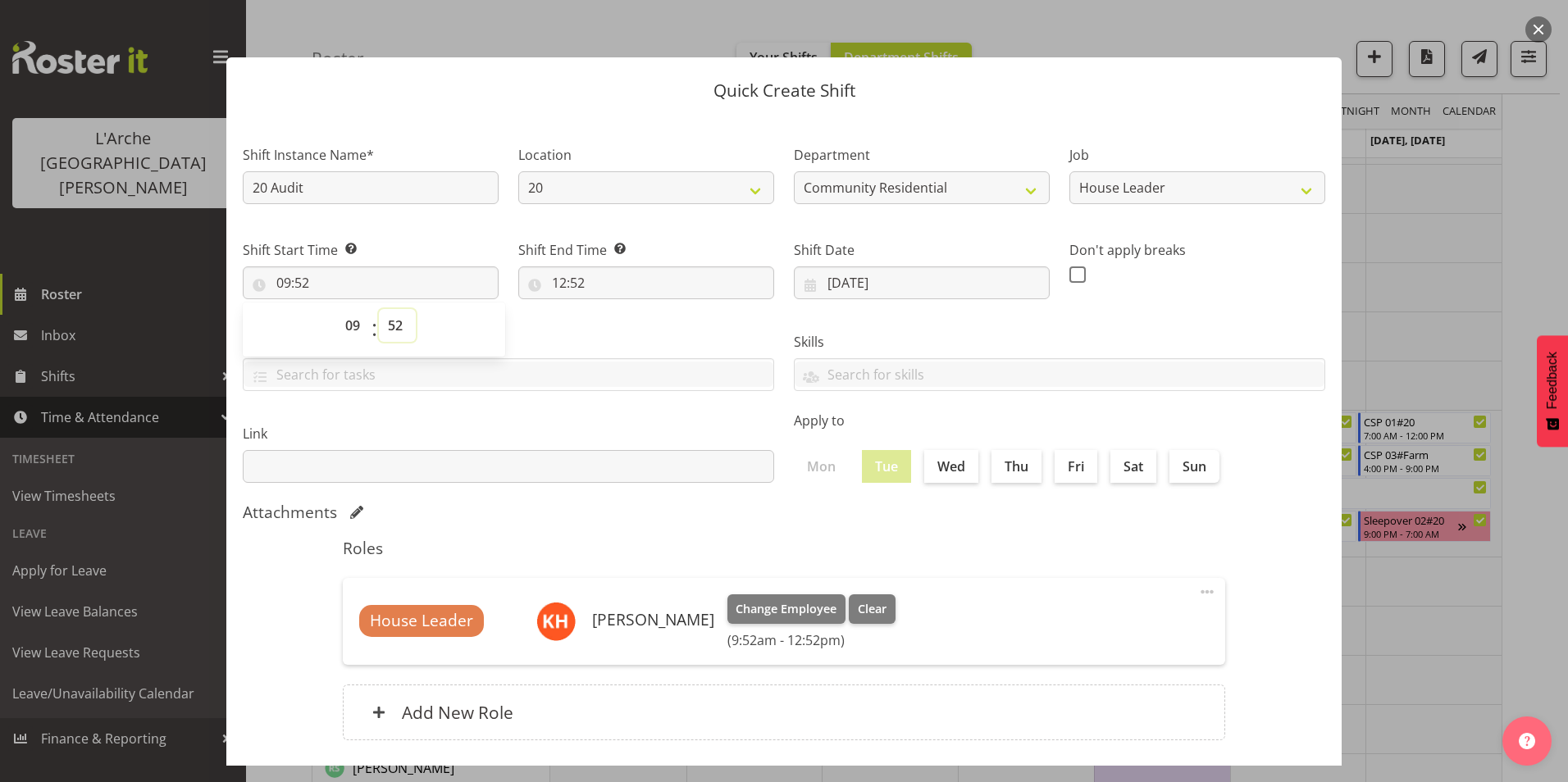
click at [396, 324] on select "00 01 02 03 04 05 06 07 08 09 10 11 12 13 14 15 16 17 18 19 20 21 22 23 24 25 2…" at bounding box center [397, 325] width 37 height 33
select select "30"
click at [378, 309] on select "00 01 02 03 04 05 06 07 08 09 10 11 12 13 14 15 16 17 18 19 20 21 22 23 24 25 2…" at bounding box center [397, 325] width 37 height 33
type input "09:30"
click at [560, 282] on input "12:52" at bounding box center [646, 283] width 256 height 33
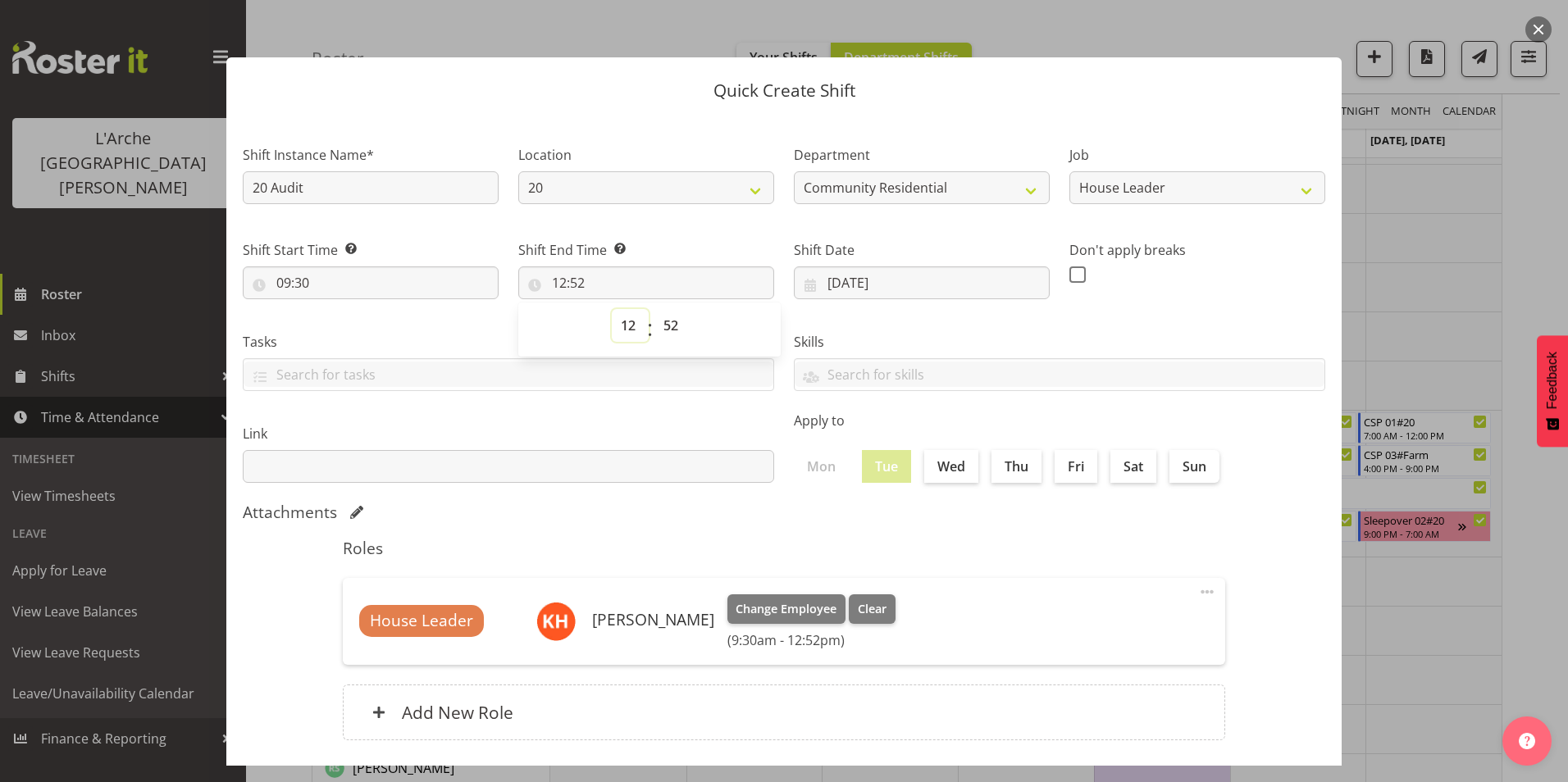
click at [632, 323] on select "00 01 02 03 04 05 06 07 08 09 10 11 12 13 14 15 16 17 18 19 20 21 22 23" at bounding box center [630, 325] width 37 height 33
select select "17"
click at [611, 309] on select "00 01 02 03 04 05 06 07 08 09 10 11 12 13 14 15 16 17 18 19 20 21 22 23" at bounding box center [630, 325] width 37 height 33
type input "17:52"
click at [671, 323] on select "00 01 02 03 04 05 06 07 08 09 10 11 12 13 14 15 16 17 18 19 20 21 22 23 24 25 2…" at bounding box center [673, 325] width 37 height 33
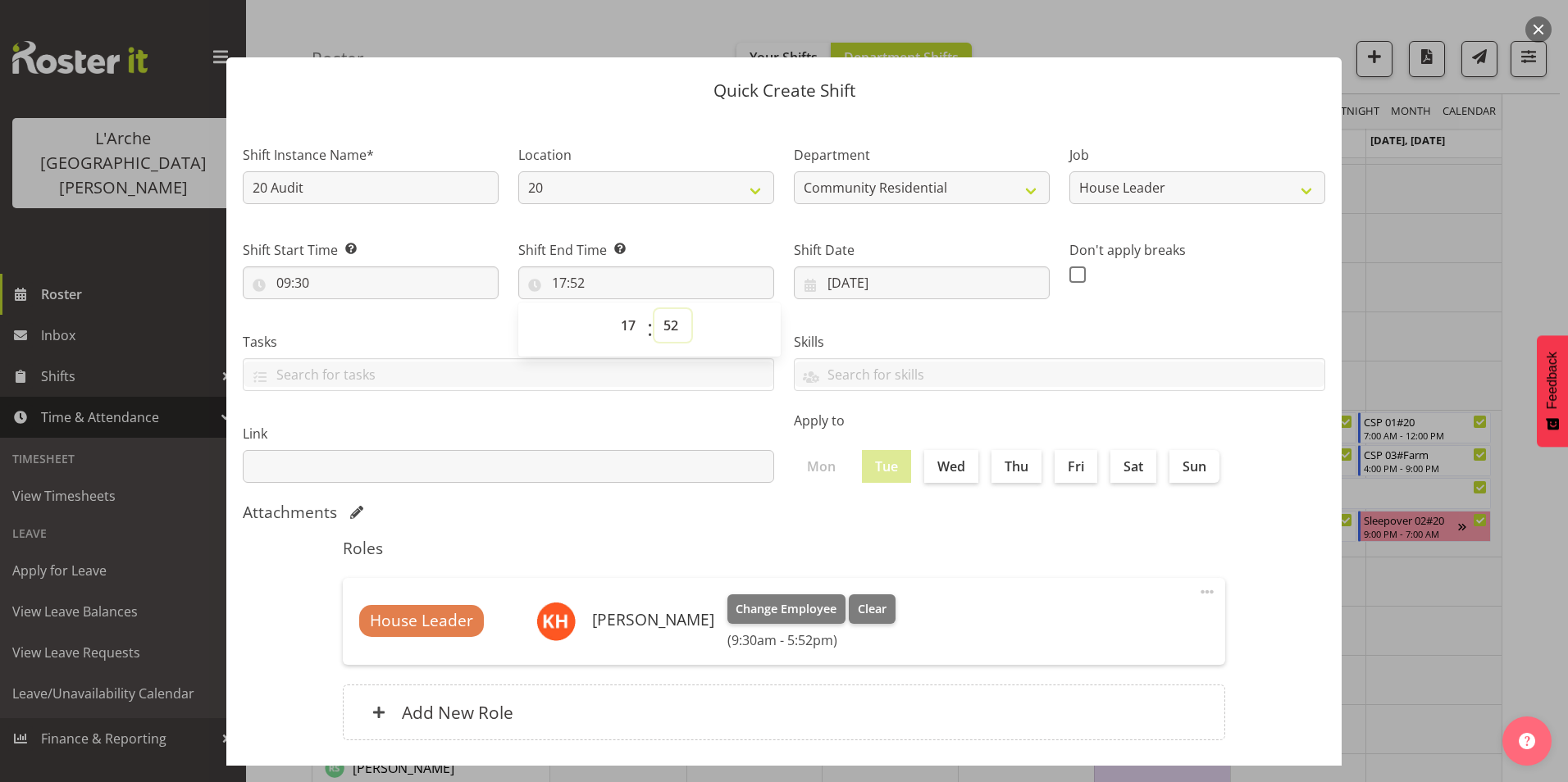
select select "0"
click at [655, 309] on select "00 01 02 03 04 05 06 07 08 09 10 11 12 13 14 15 16 17 18 19 20 21 22 23 24 25 2…" at bounding box center [673, 325] width 37 height 33
type input "17:00"
click at [1074, 274] on span at bounding box center [1077, 274] width 16 height 16
click at [1074, 274] on input "checkbox" at bounding box center [1074, 274] width 11 height 11
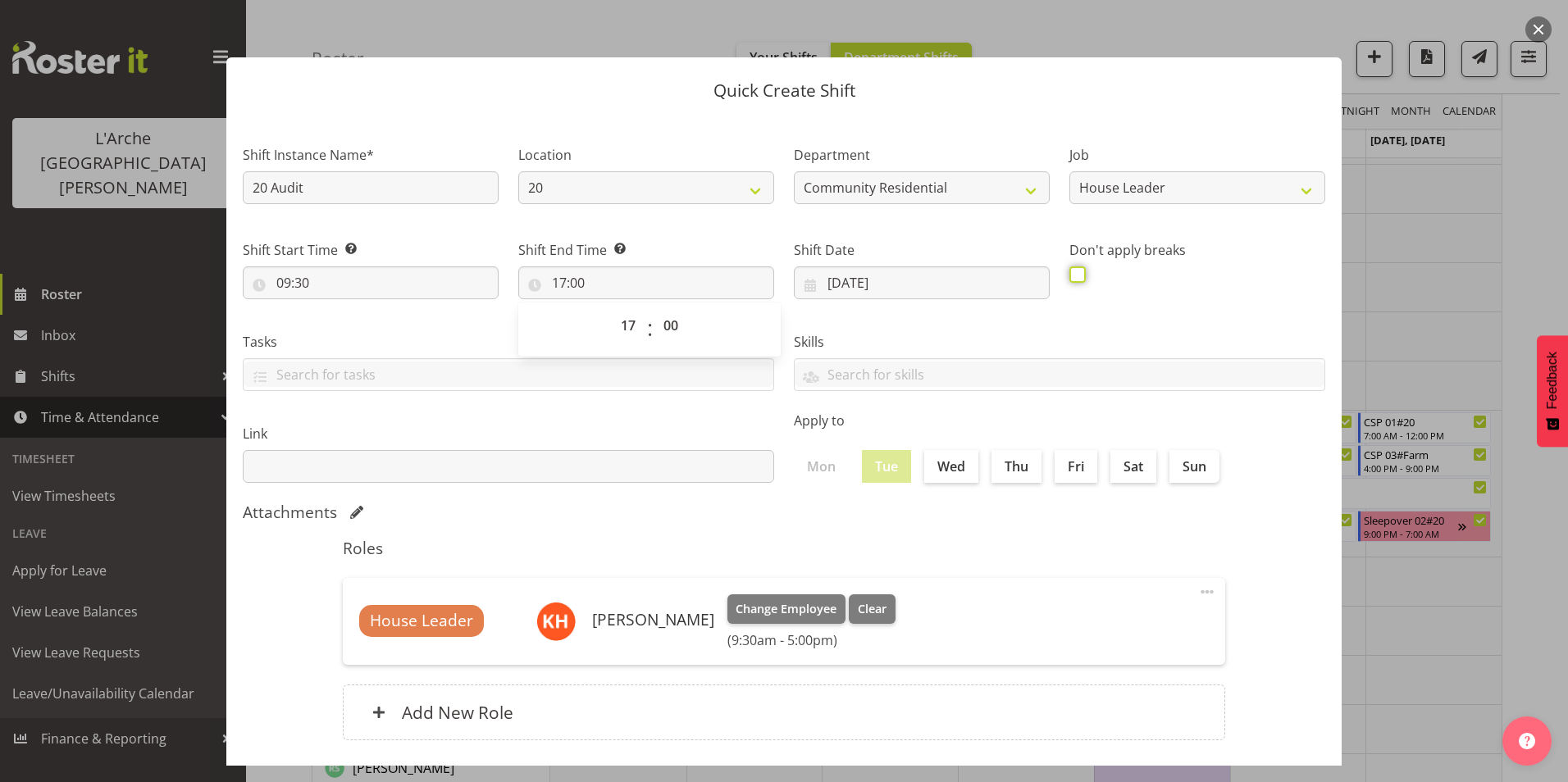
checkbox input "true"
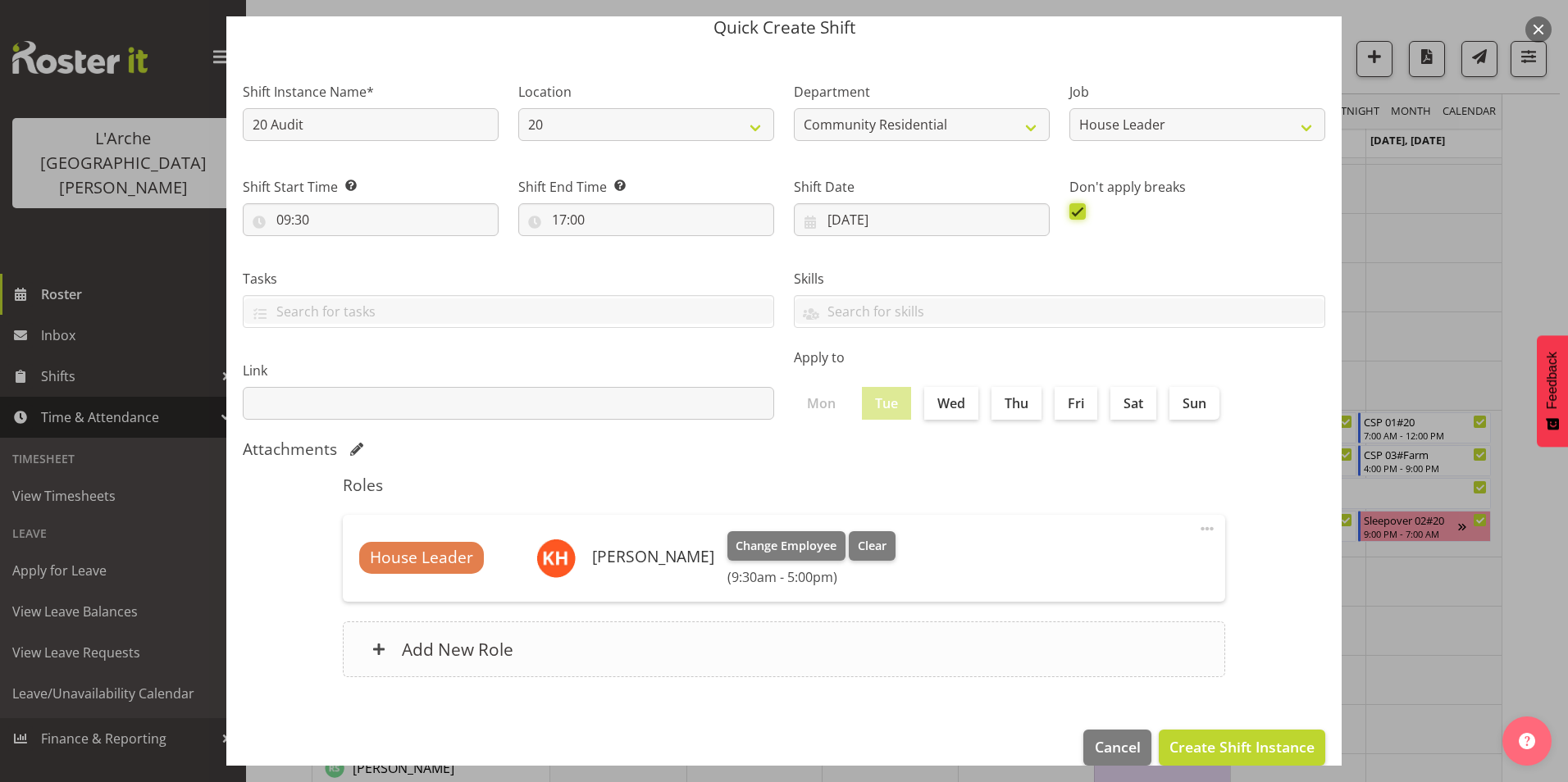
scroll to position [88, 0]
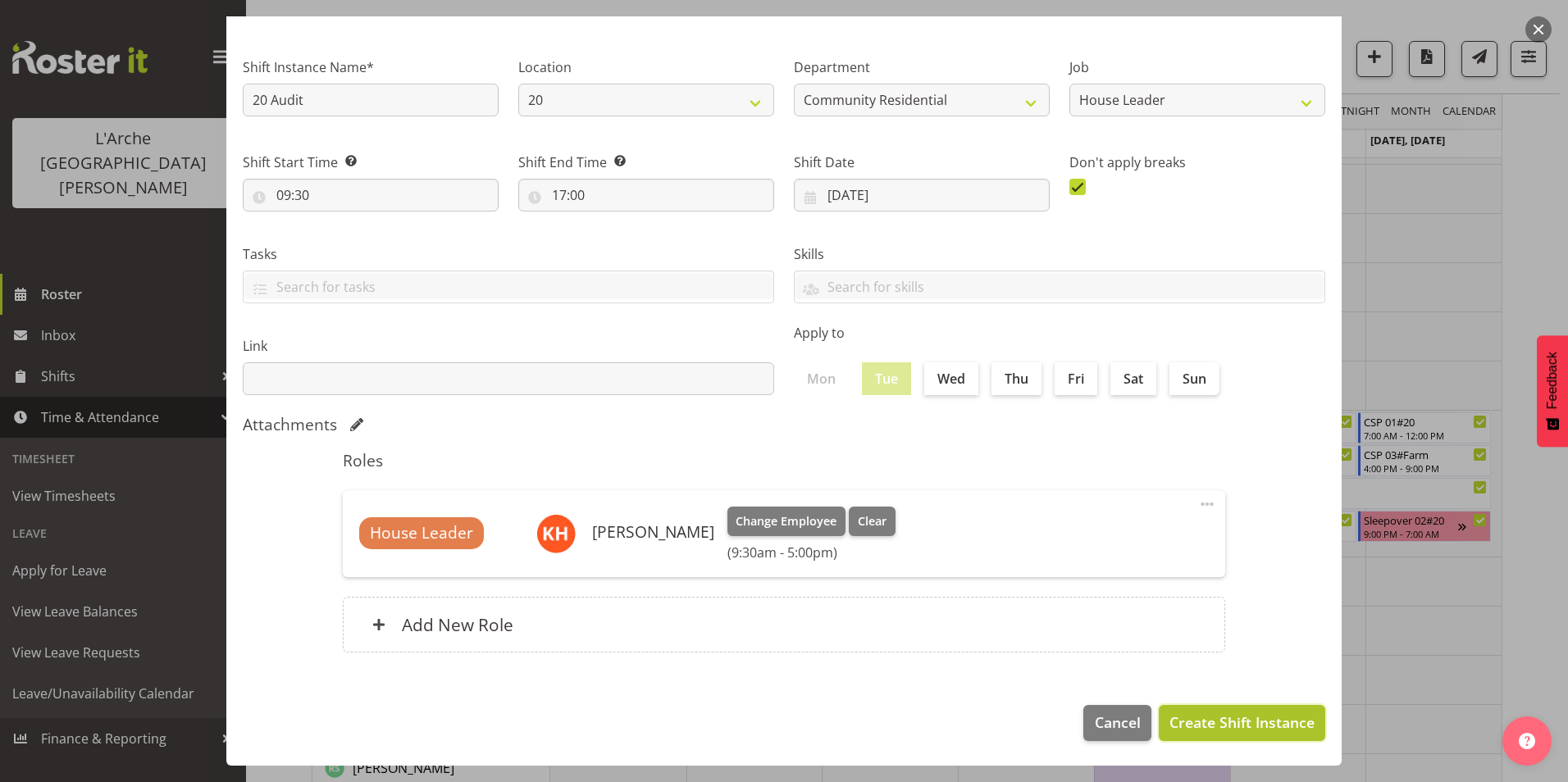
click at [1220, 720] on span "Create Shift Instance" at bounding box center [1242, 722] width 145 height 21
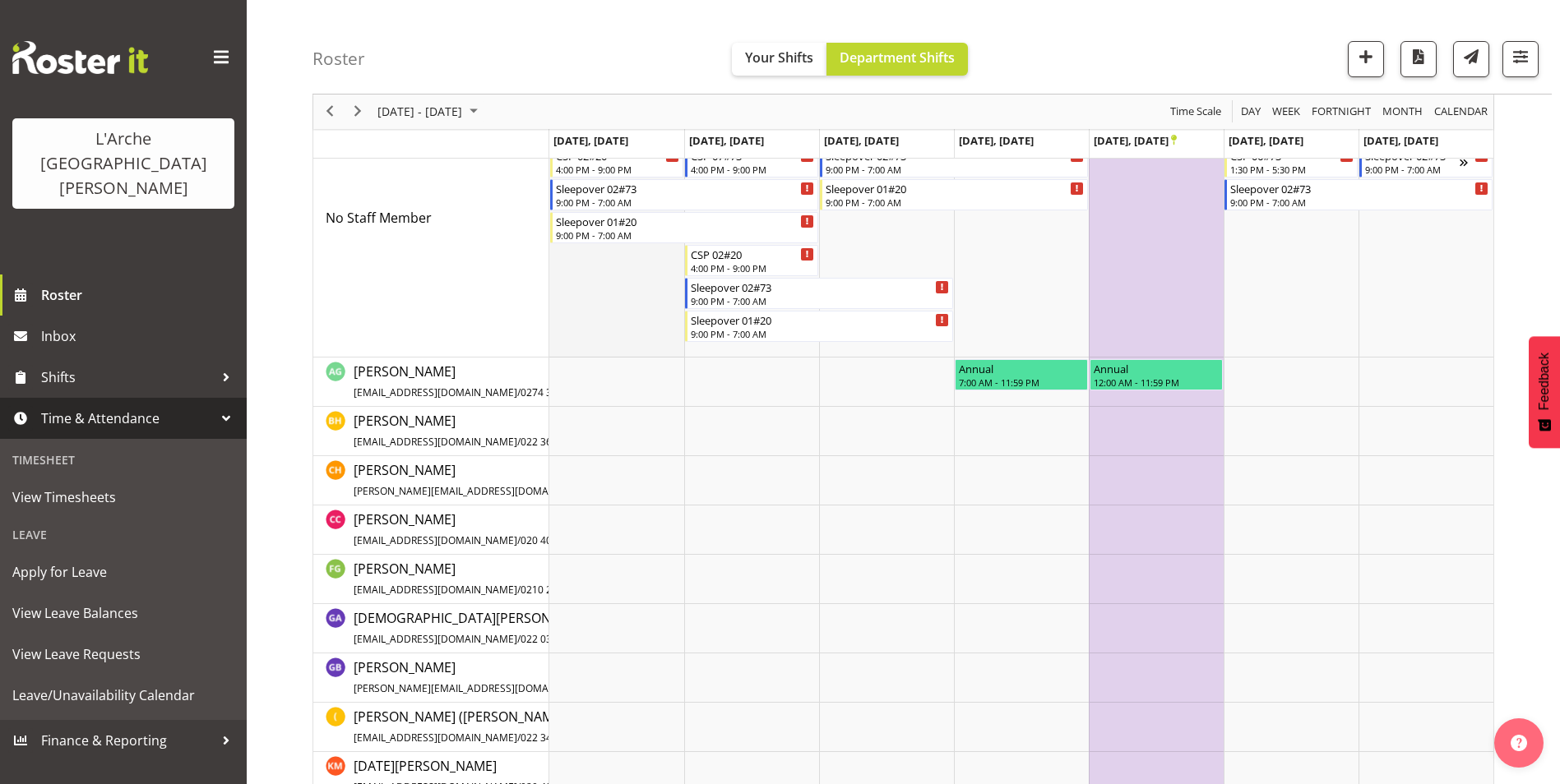
scroll to position [0, 0]
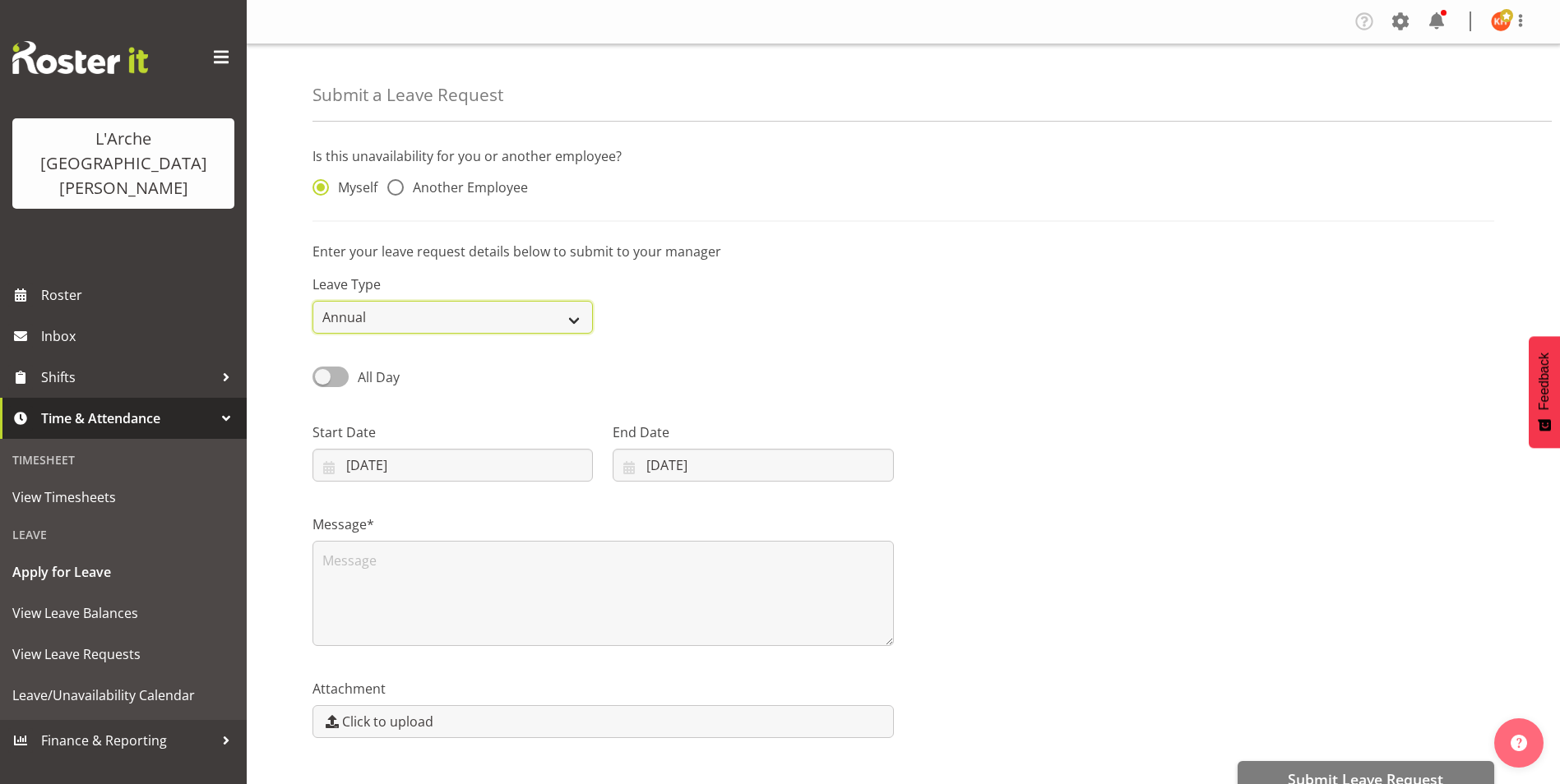
click at [456, 319] on select "Annual Sick Leave Without Pay Bereavement Domestic Violence Parental Jury Servi…" at bounding box center [453, 317] width 281 height 33
select select "Day In [GEOGRAPHIC_DATA]"
click at [313, 301] on select "Annual Sick Leave Without Pay Bereavement Domestic Violence Parental Jury Servi…" at bounding box center [453, 317] width 281 height 33
click at [344, 372] on span at bounding box center [330, 377] width 36 height 20
click at [323, 372] on input "All Day" at bounding box center [318, 377] width 11 height 11
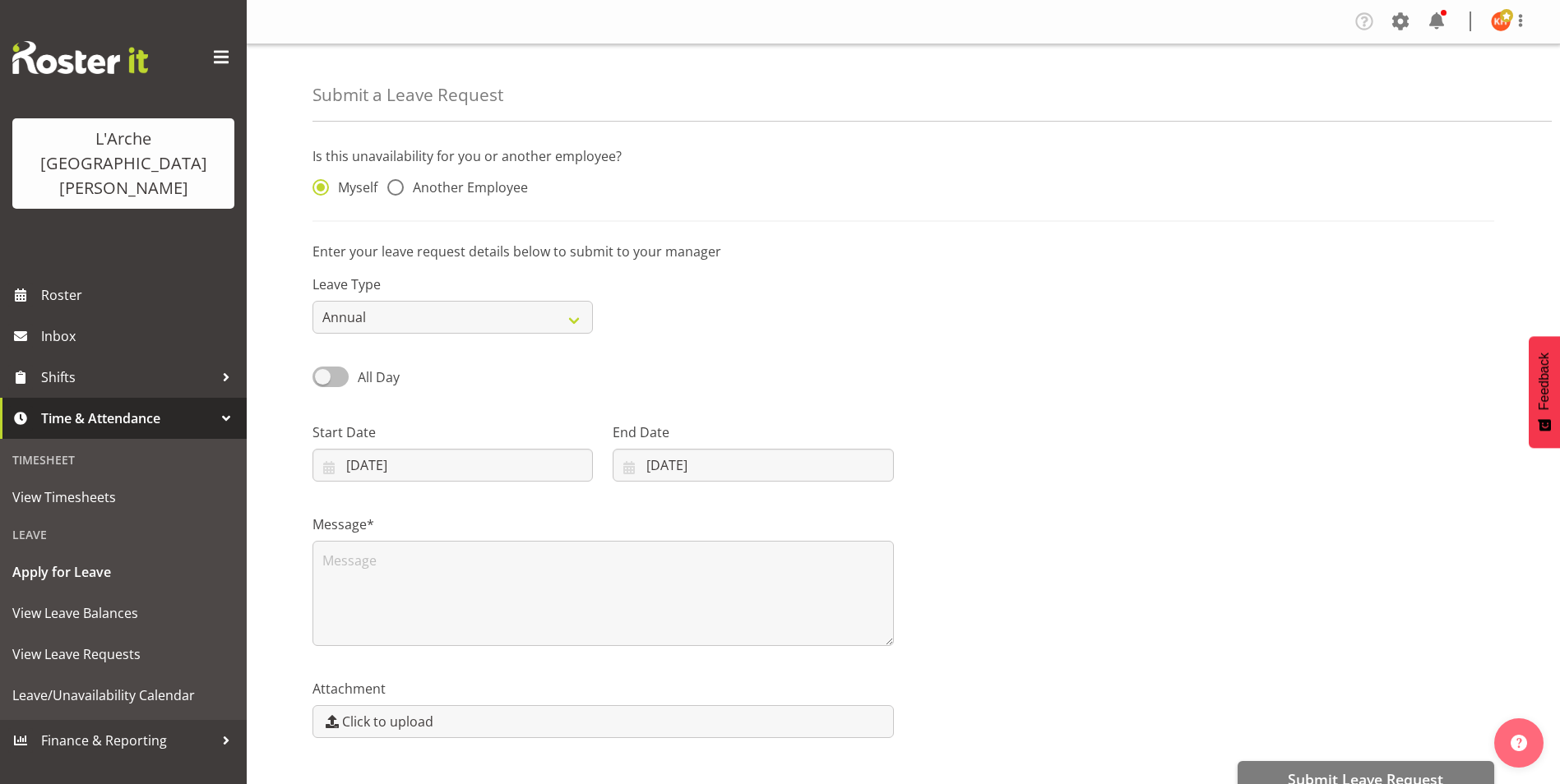
checkbox input "true"
click at [359, 461] on input "17/09/2025" at bounding box center [453, 466] width 281 height 33
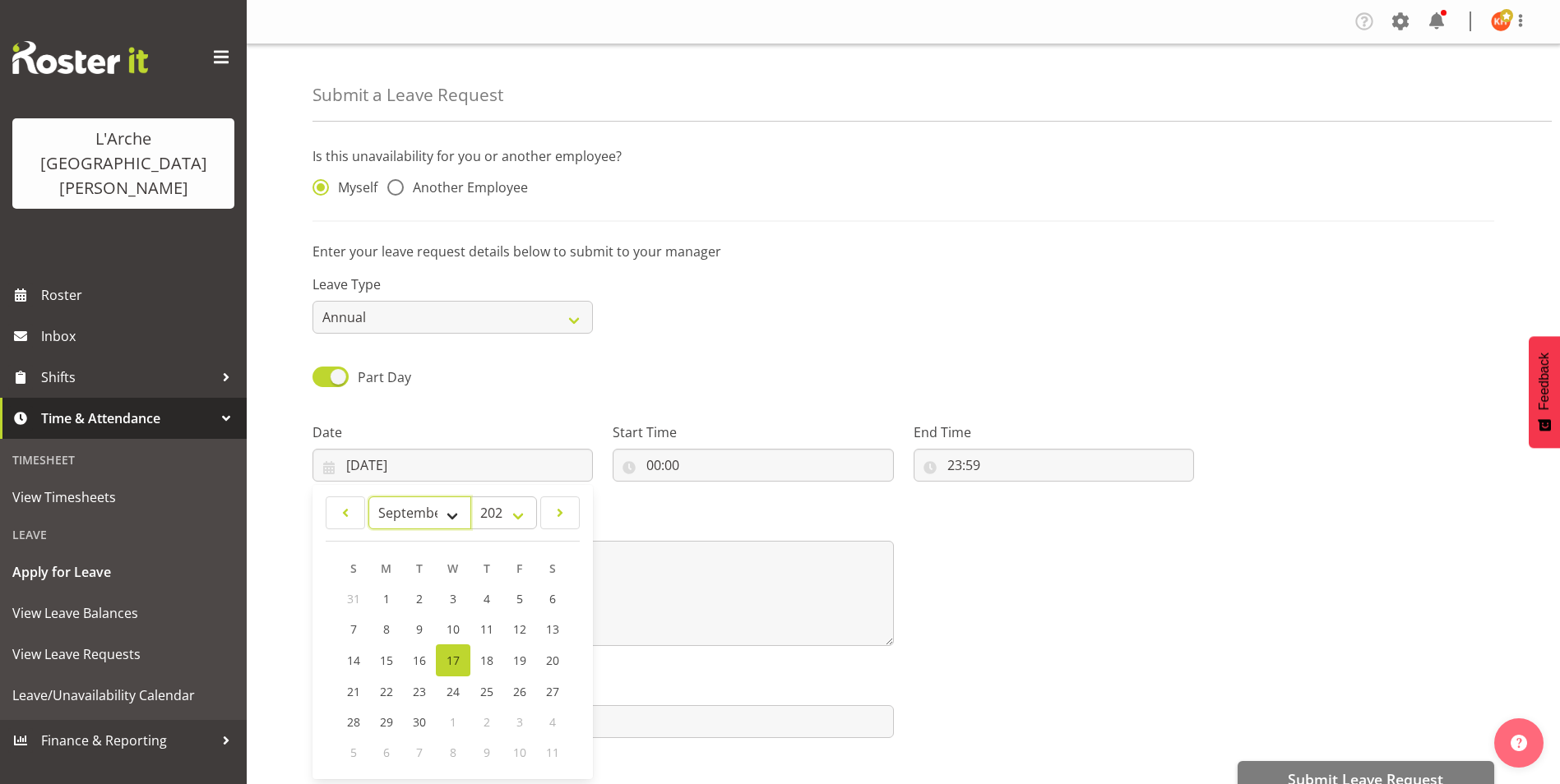
click at [457, 512] on select "January February March April May June July August September October November De…" at bounding box center [419, 513] width 103 height 33
select select "9"
click at [368, 497] on select "January February March April May June July August September October November De…" at bounding box center [419, 513] width 103 height 33
click at [477, 691] on link "23" at bounding box center [486, 689] width 33 height 30
type input "23/10/2025"
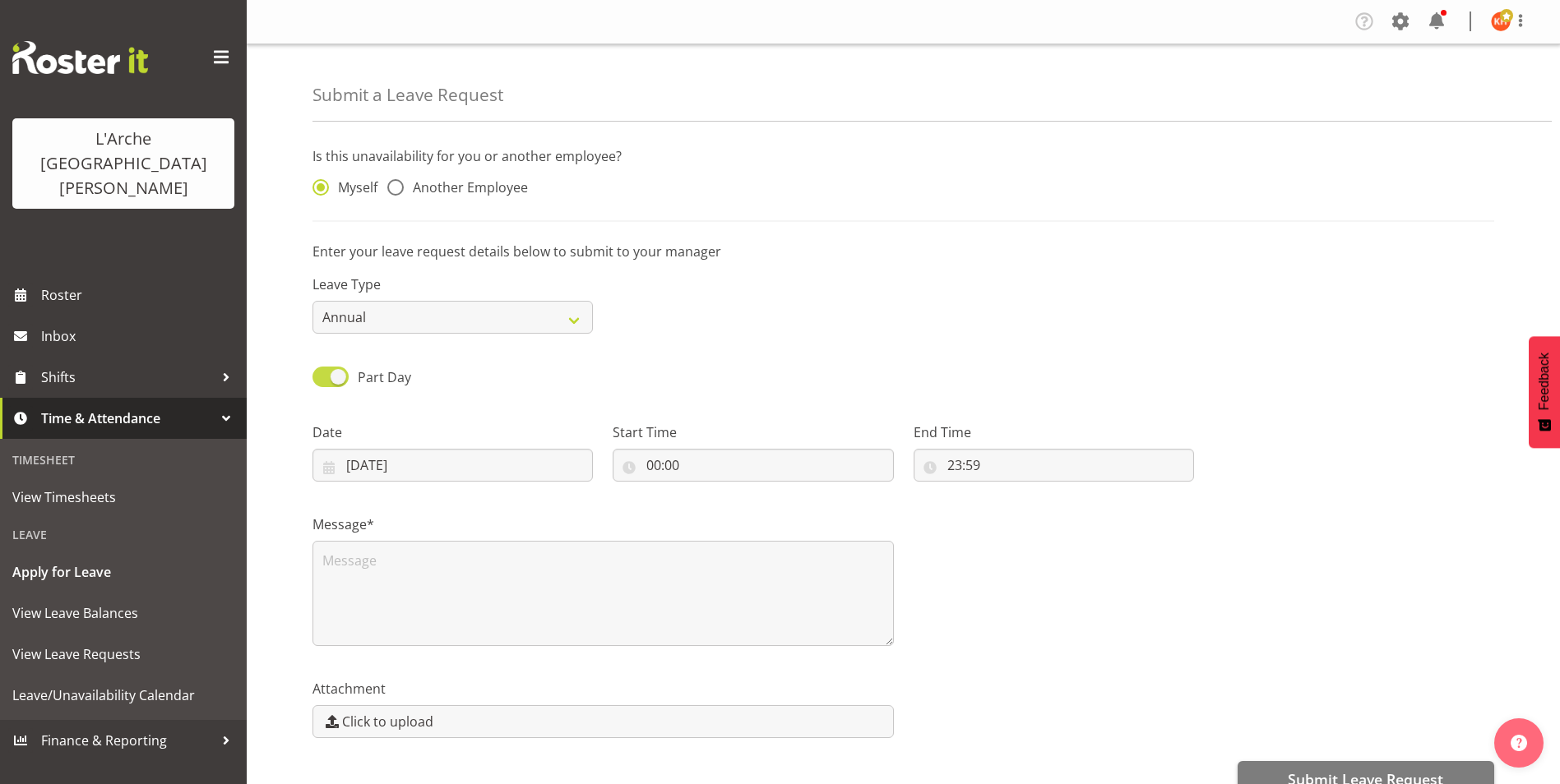
click at [327, 377] on span at bounding box center [330, 377] width 36 height 20
click at [323, 377] on input "Part Day" at bounding box center [318, 377] width 11 height 11
checkbox input "false"
type input "[DATE]"
click at [363, 464] on input "[DATE]" at bounding box center [453, 466] width 281 height 33
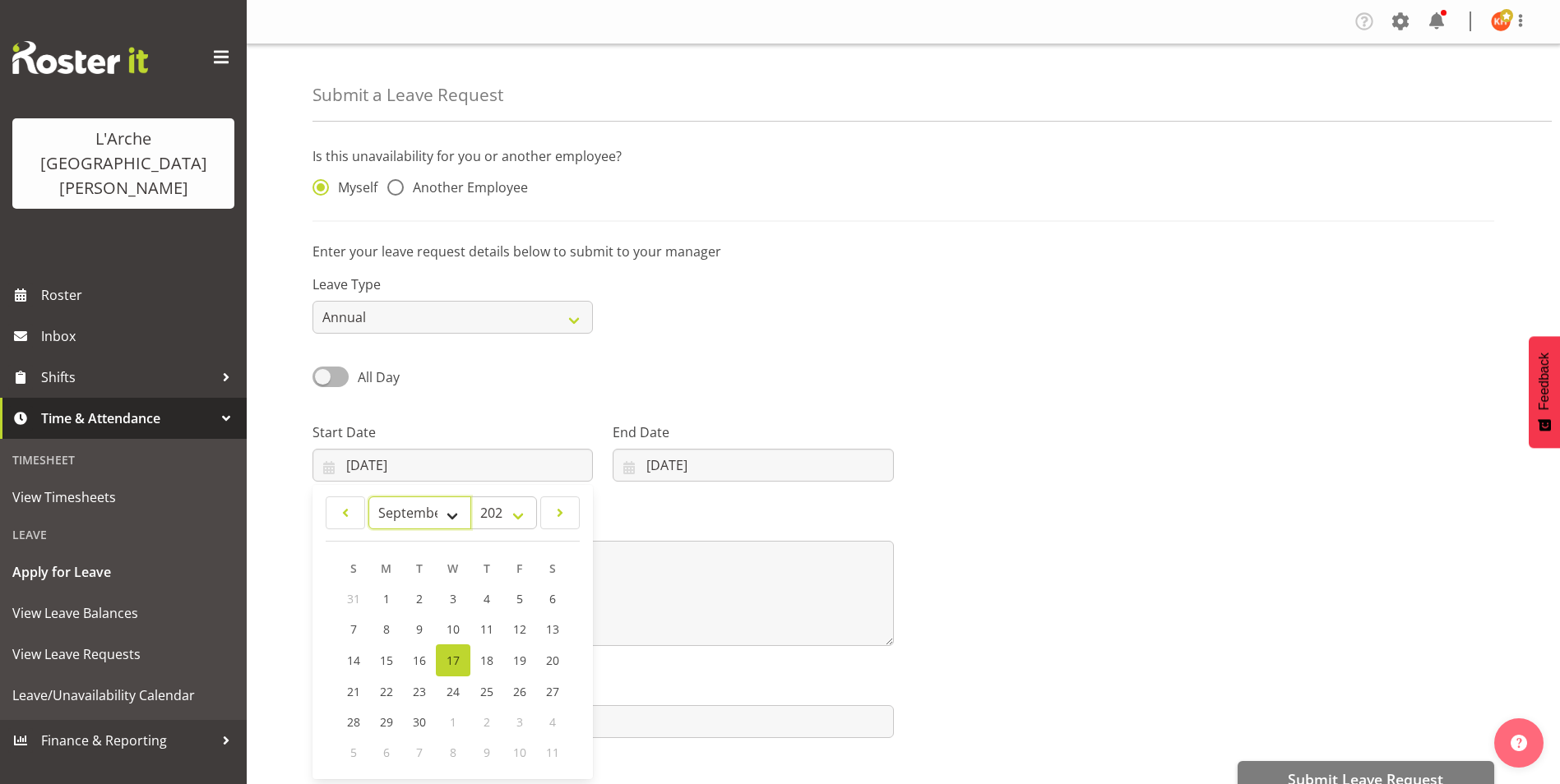
click at [461, 516] on select "January February March April May June July August September October November De…" at bounding box center [419, 513] width 103 height 33
select select "9"
click at [368, 497] on select "January February March April May June July August September October November De…" at bounding box center [419, 513] width 103 height 33
click at [491, 689] on span "23" at bounding box center [486, 690] width 14 height 15
type input "23/10/2025"
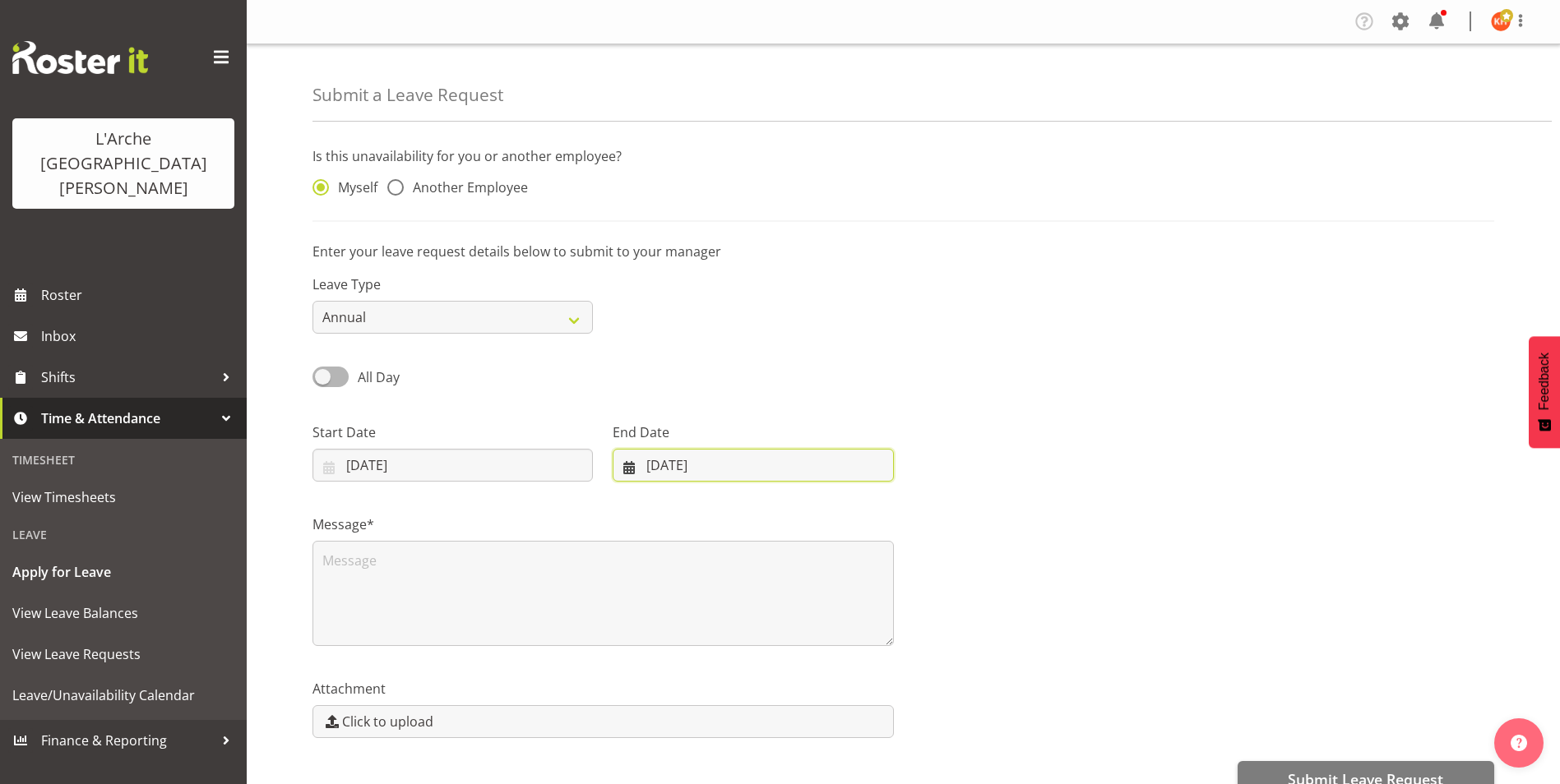
click at [655, 457] on input "[DATE]" at bounding box center [753, 466] width 281 height 33
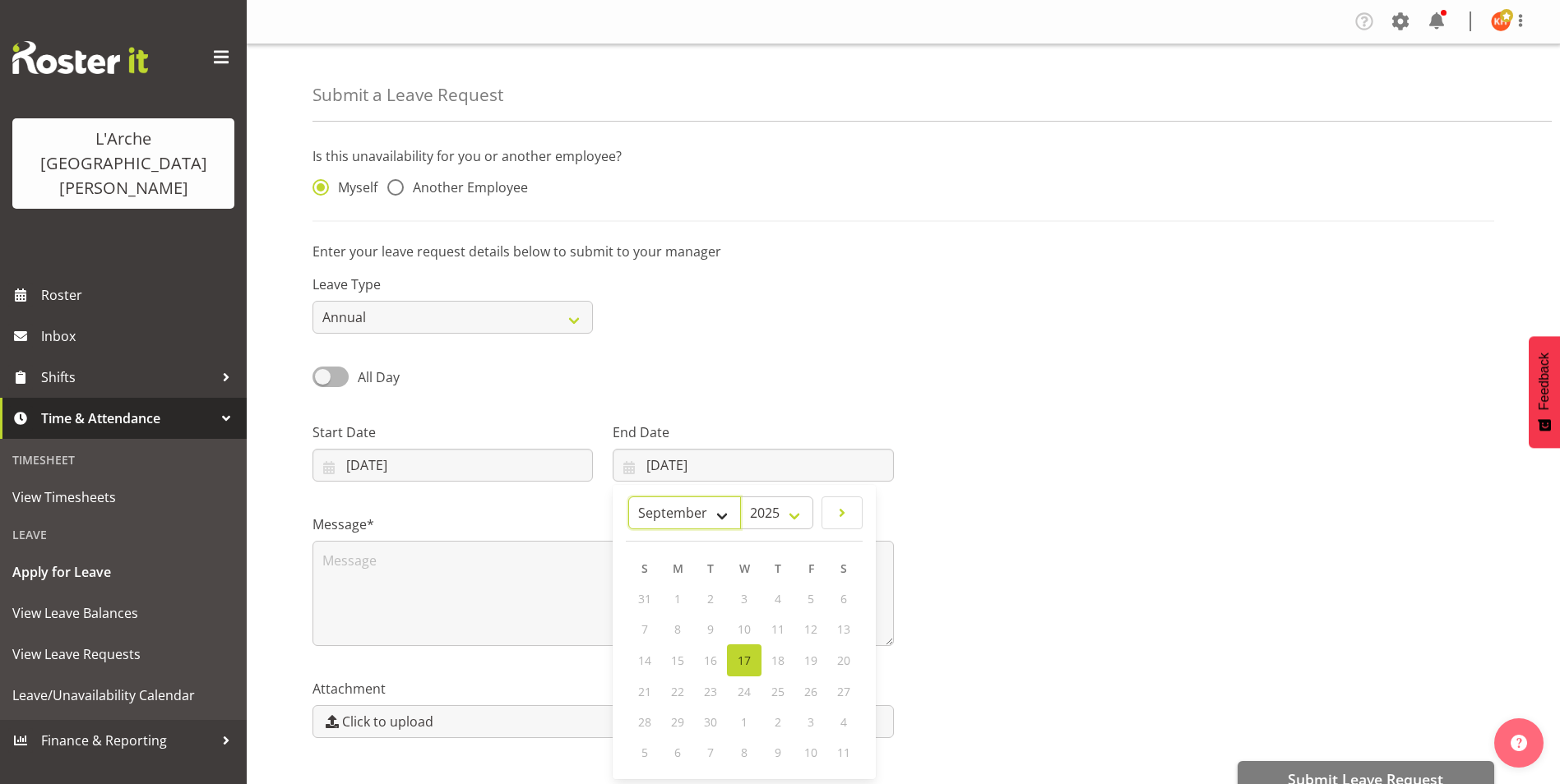
click at [724, 509] on select "January February March April May June July August September October November De…" at bounding box center [685, 513] width 112 height 33
select select "9"
click at [628, 497] on select "January February March April May June July August September October November De…" at bounding box center [685, 513] width 112 height 33
click at [804, 688] on span "24" at bounding box center [811, 690] width 14 height 15
type input "24/10/2025"
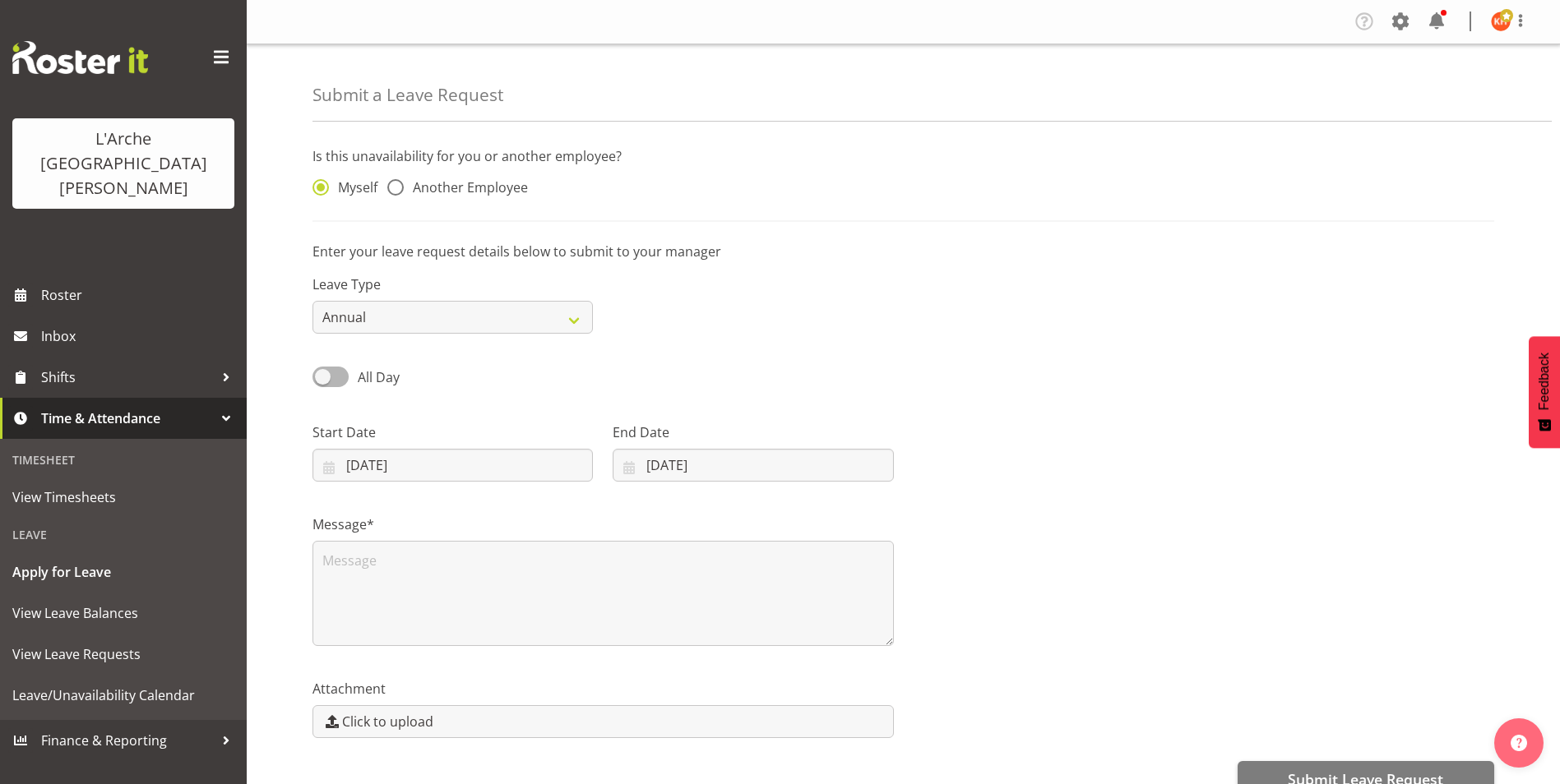
click at [979, 454] on div at bounding box center [1204, 445] width 601 height 92
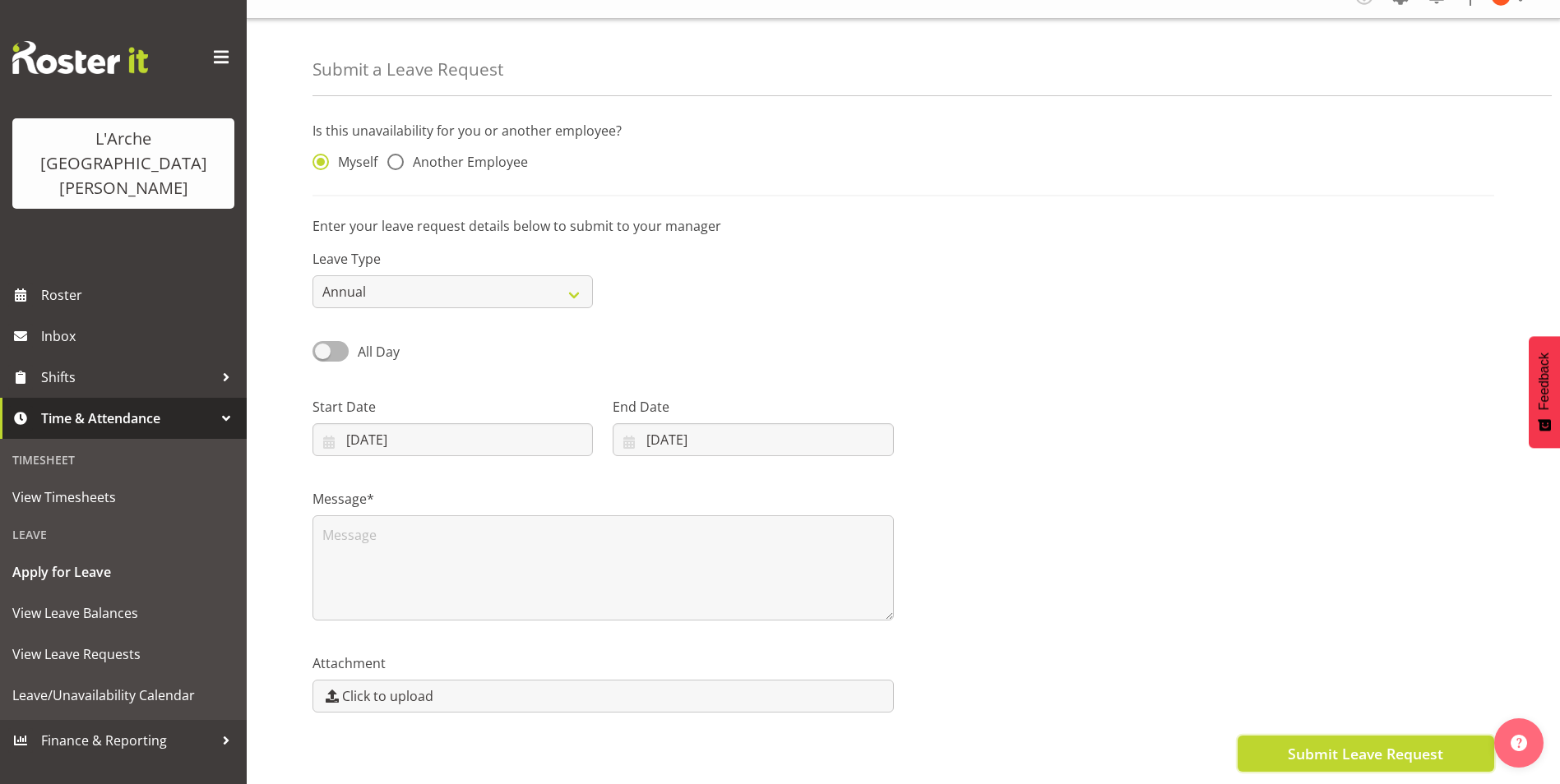
click at [1327, 743] on span "Submit Leave Request" at bounding box center [1365, 754] width 155 height 21
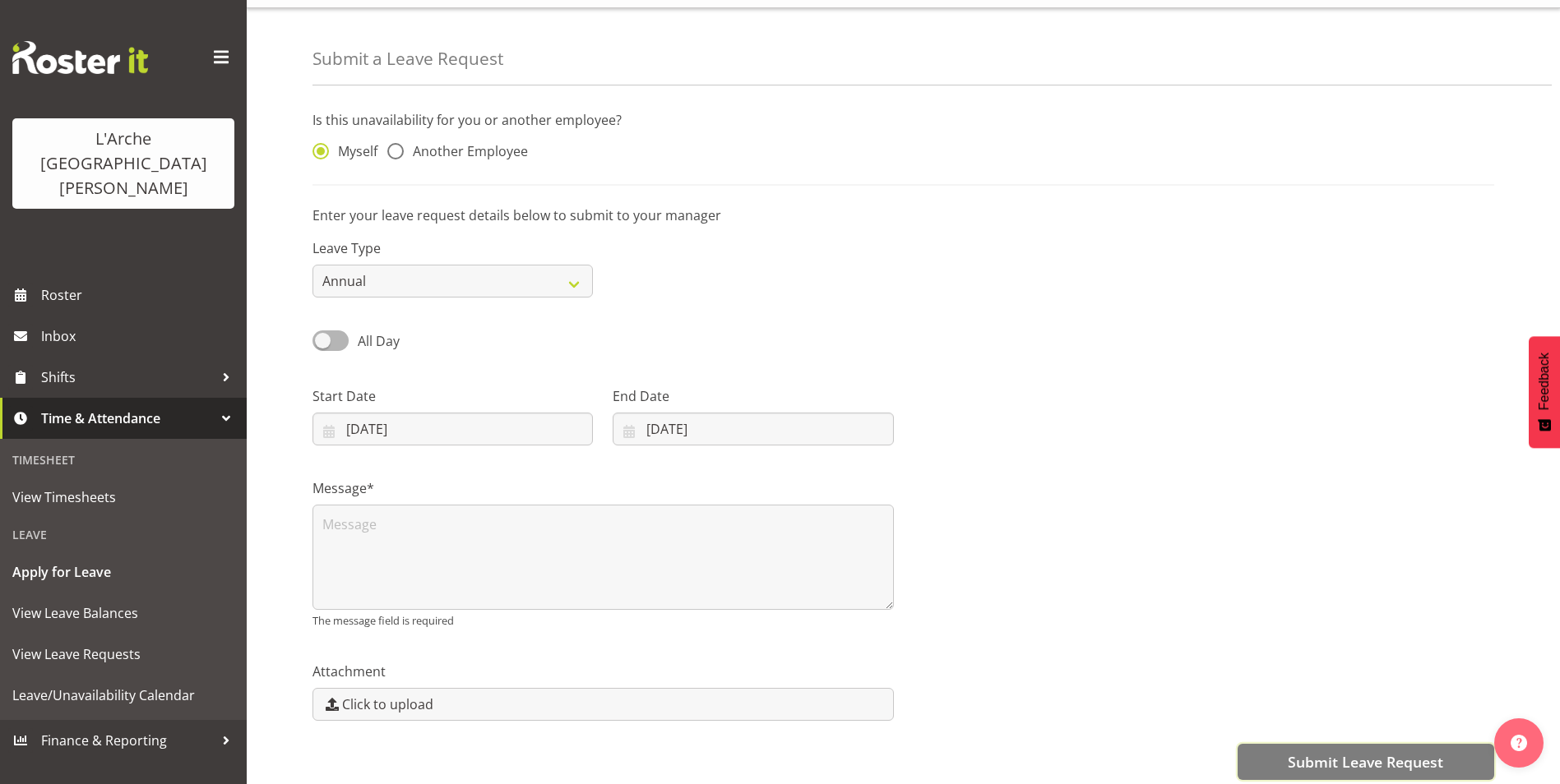
scroll to position [57, 0]
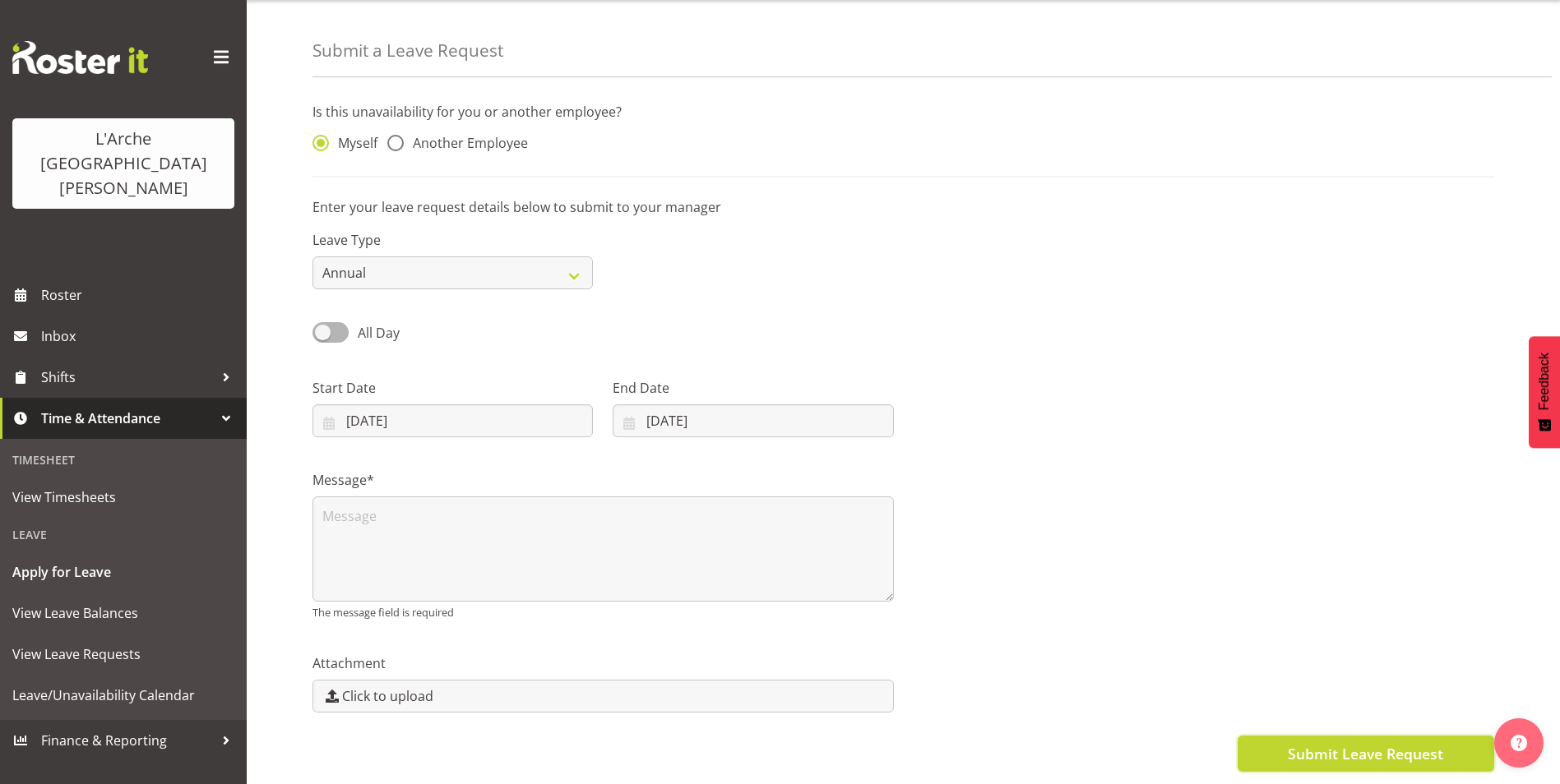
click at [1362, 743] on span "Submit Leave Request" at bounding box center [1365, 754] width 155 height 21
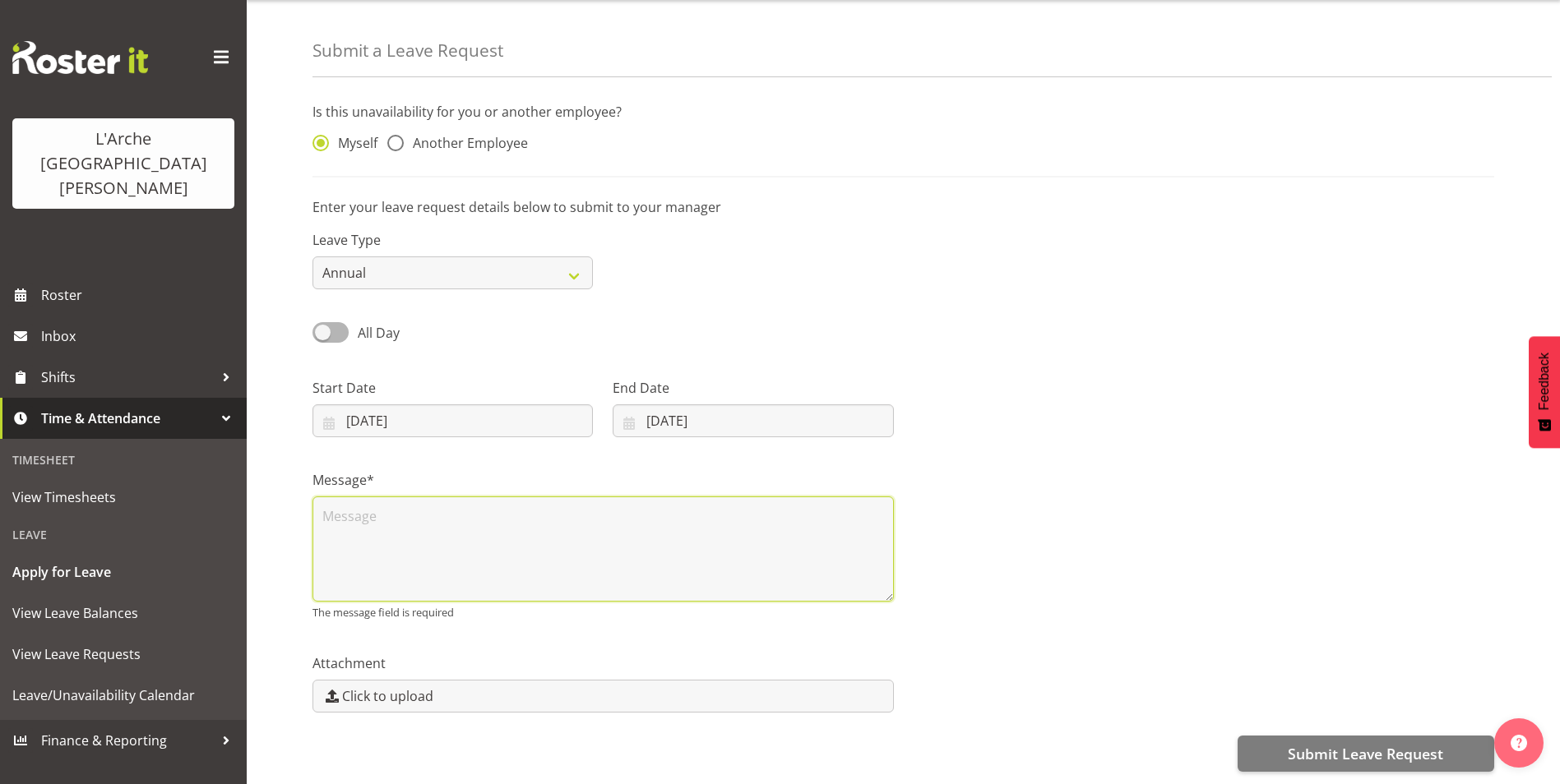
click at [585, 527] on textarea at bounding box center [603, 549] width 581 height 106
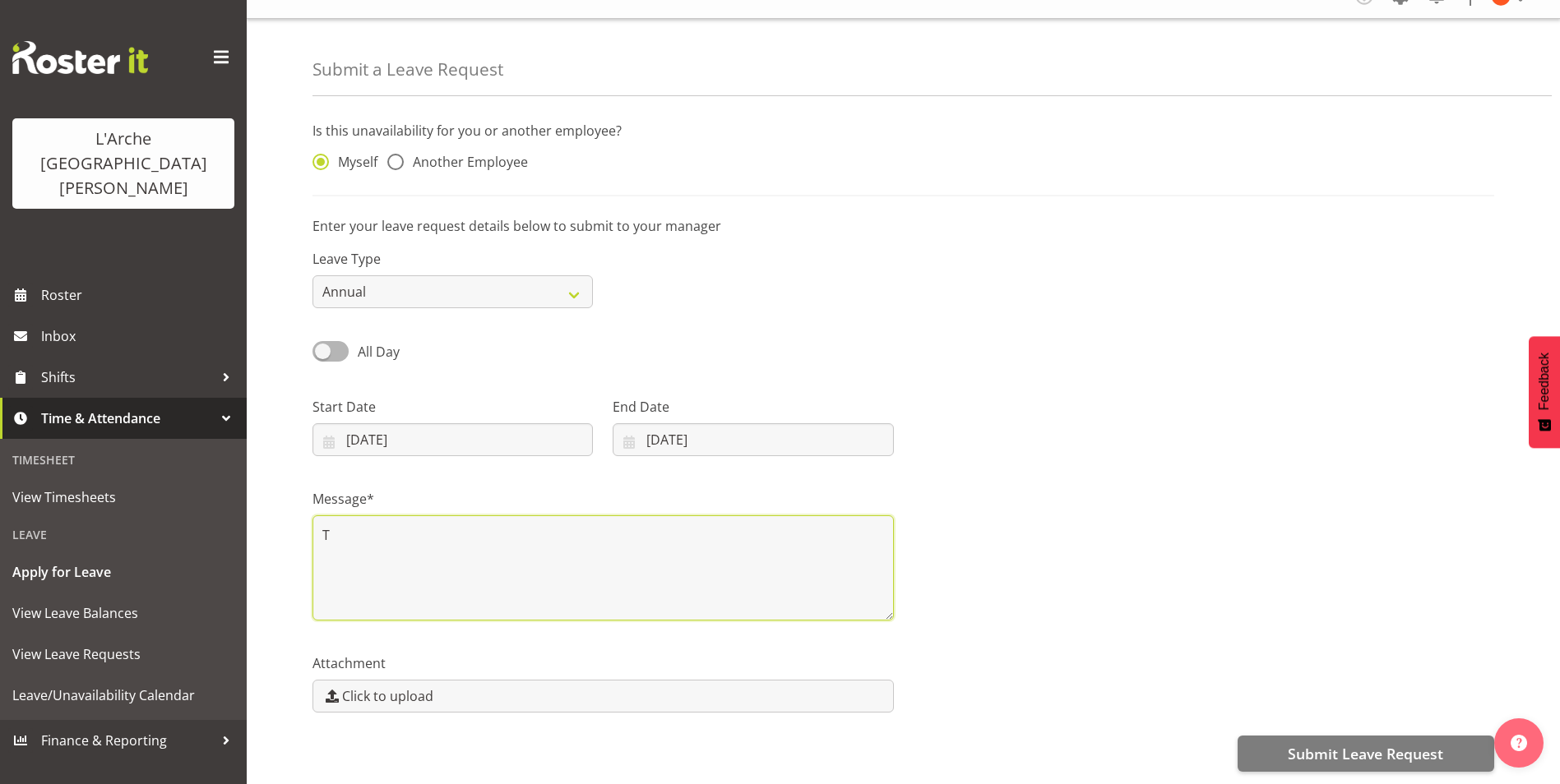
scroll to position [38, 0]
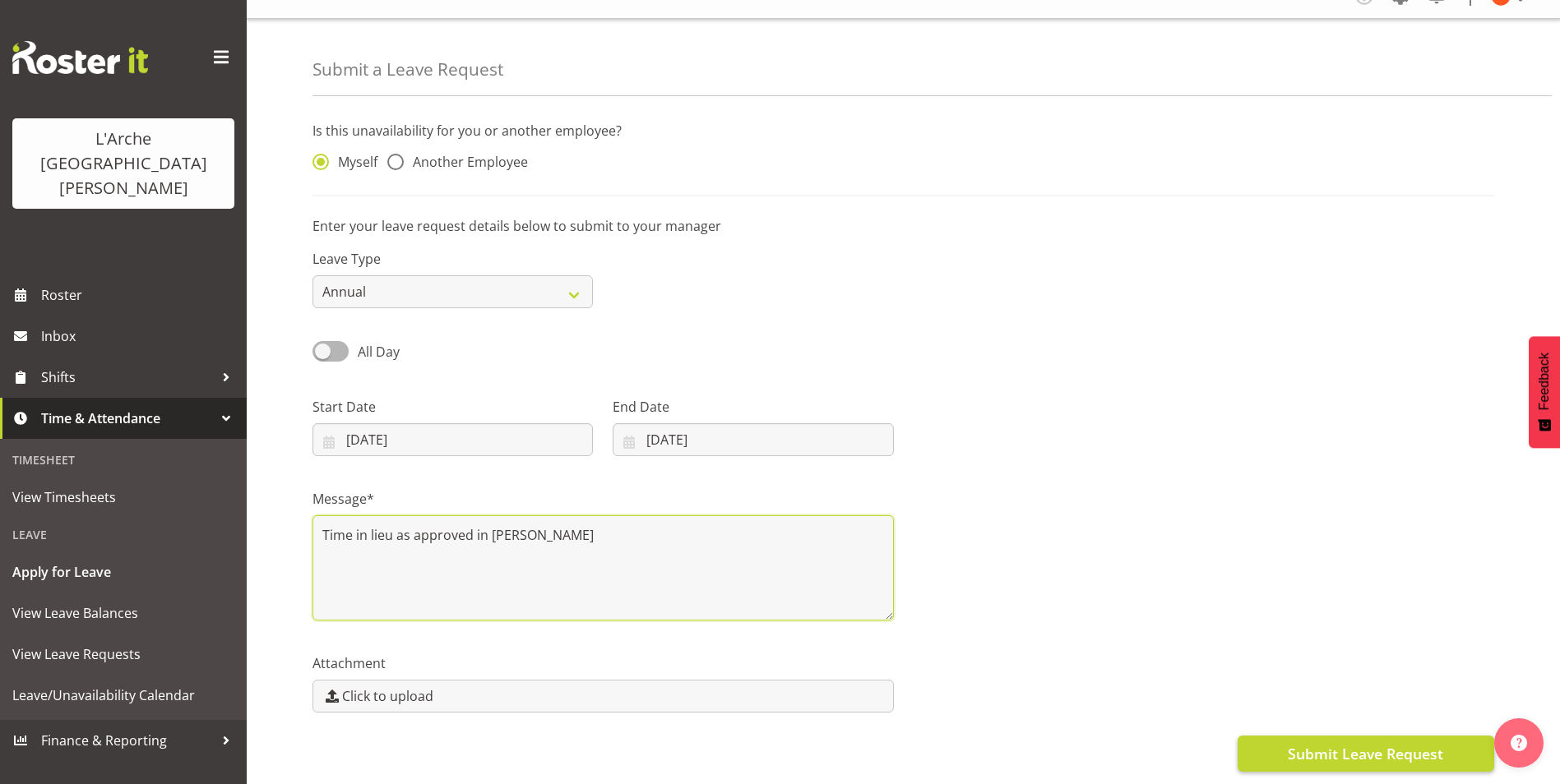
type textarea "Time in lieu as approved in myHR"
click at [1373, 743] on span "Submit Leave Request" at bounding box center [1365, 754] width 155 height 21
